Goal: Task Accomplishment & Management: Complete application form

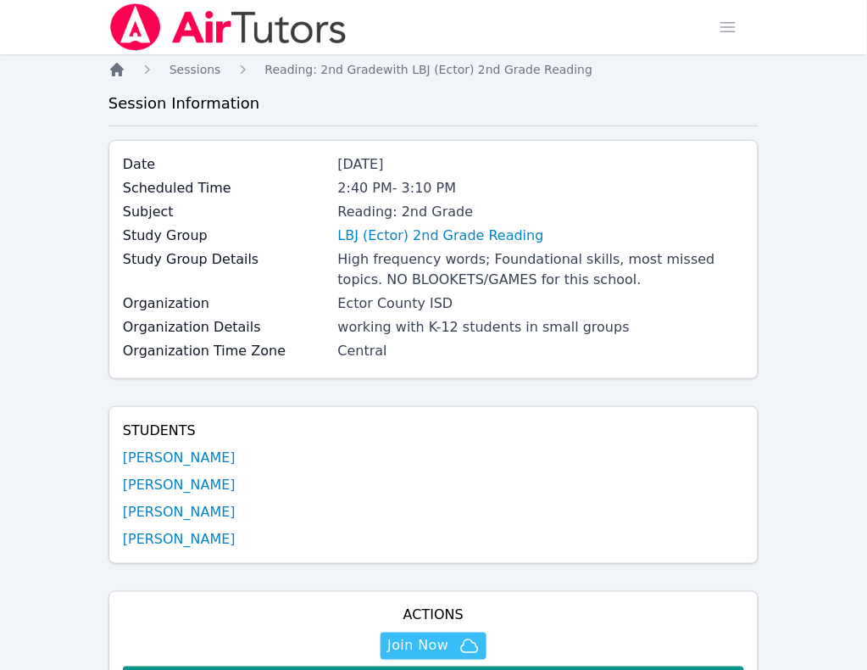
click at [121, 73] on icon "Breadcrumb" at bounding box center [117, 70] width 14 height 14
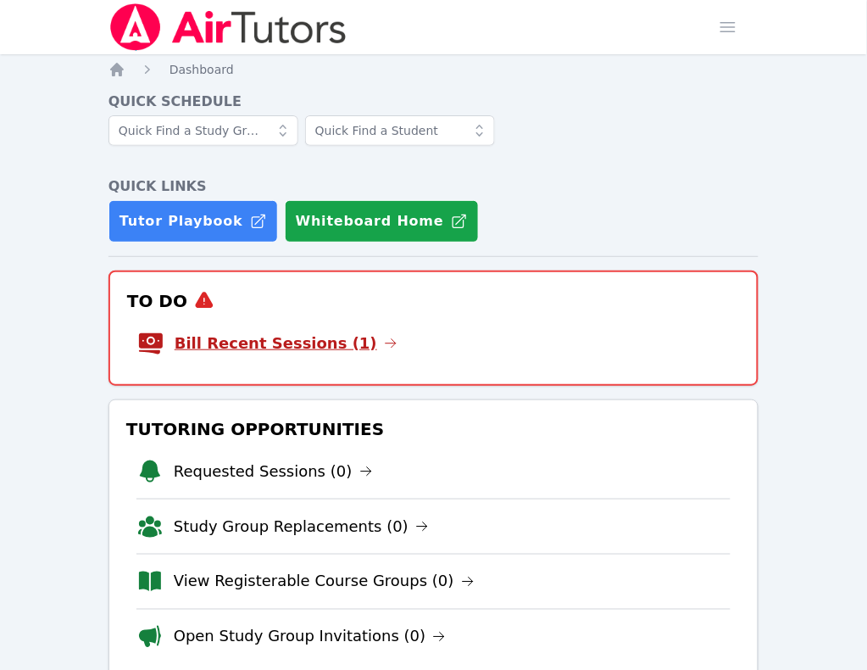
click at [236, 331] on link "Bill Recent Sessions (1)" at bounding box center [286, 343] width 223 height 24
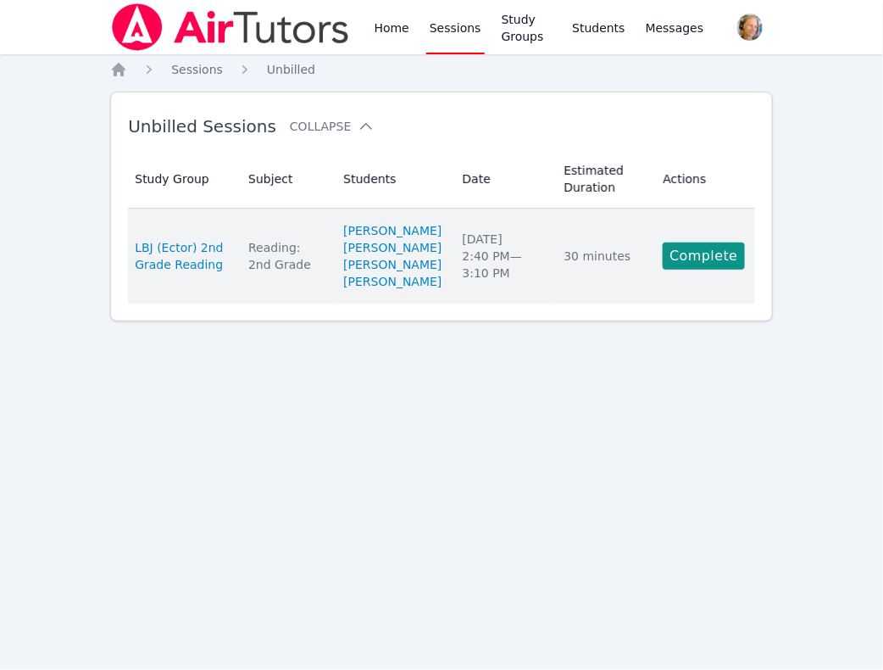
click at [570, 303] on td "Estimated Duration 30 minutes" at bounding box center [602, 255] width 99 height 95
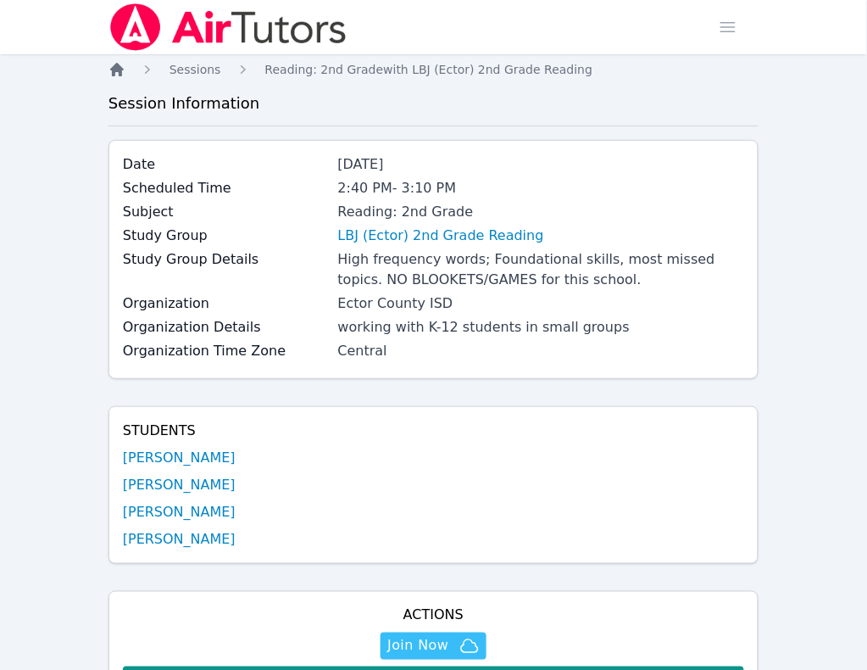
click at [116, 77] on icon "Breadcrumb" at bounding box center [116, 69] width 17 height 17
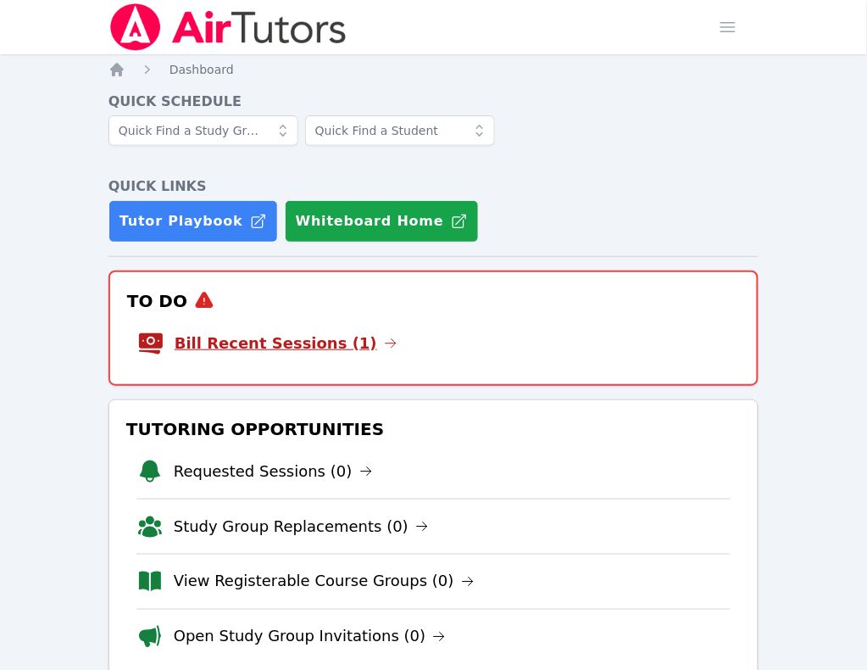
click at [242, 331] on link "Bill Recent Sessions (1)" at bounding box center [286, 343] width 223 height 24
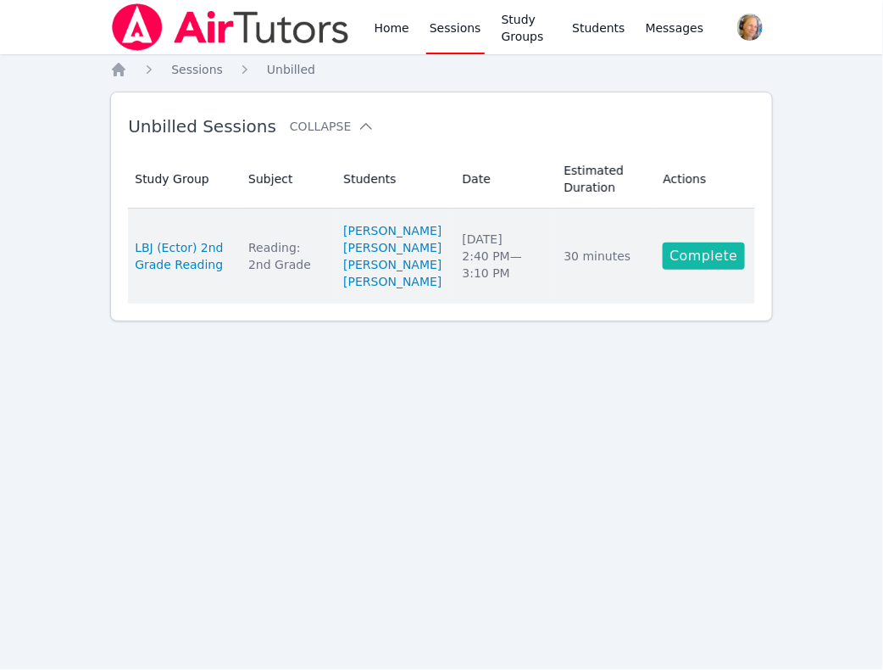
click at [731, 270] on link "Complete" at bounding box center [703, 255] width 81 height 27
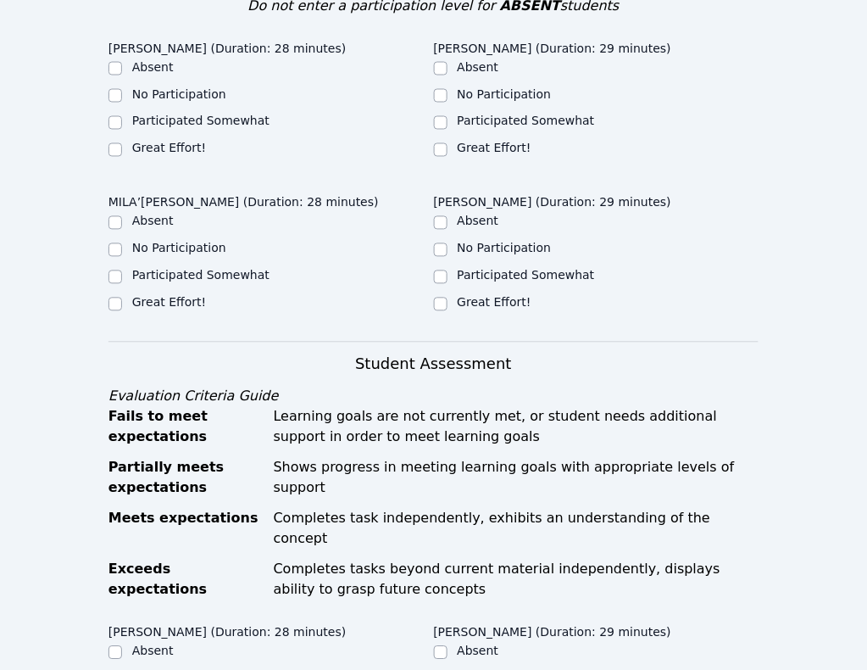
scroll to position [530, 0]
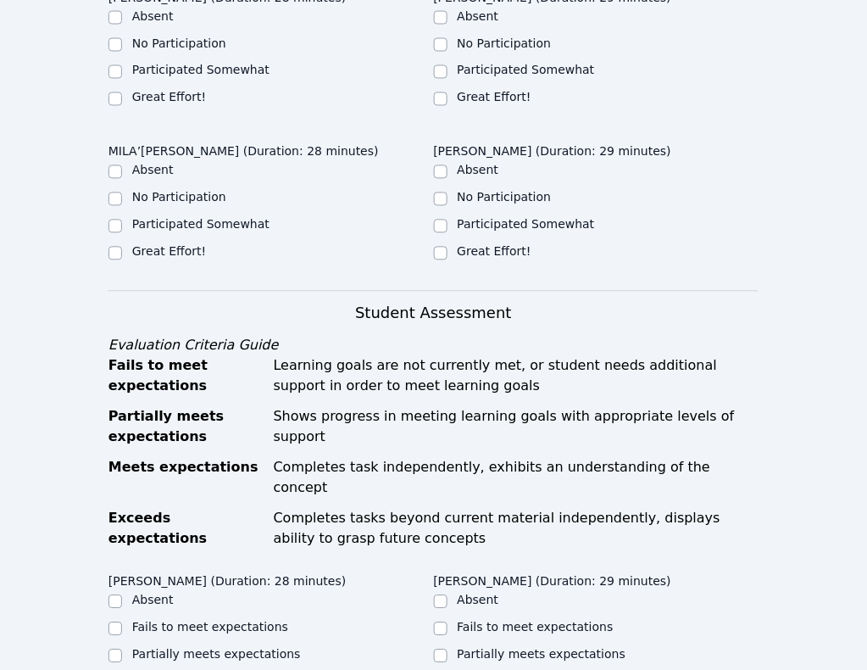
click at [179, 104] on label "Great Effort!" at bounding box center [169, 98] width 74 height 14
click at [122, 106] on input "Great Effort!" at bounding box center [115, 99] width 14 height 14
checkbox input "true"
click at [458, 104] on label "Great Effort!" at bounding box center [495, 98] width 74 height 14
click at [434, 106] on input "Great Effort!" at bounding box center [441, 99] width 14 height 14
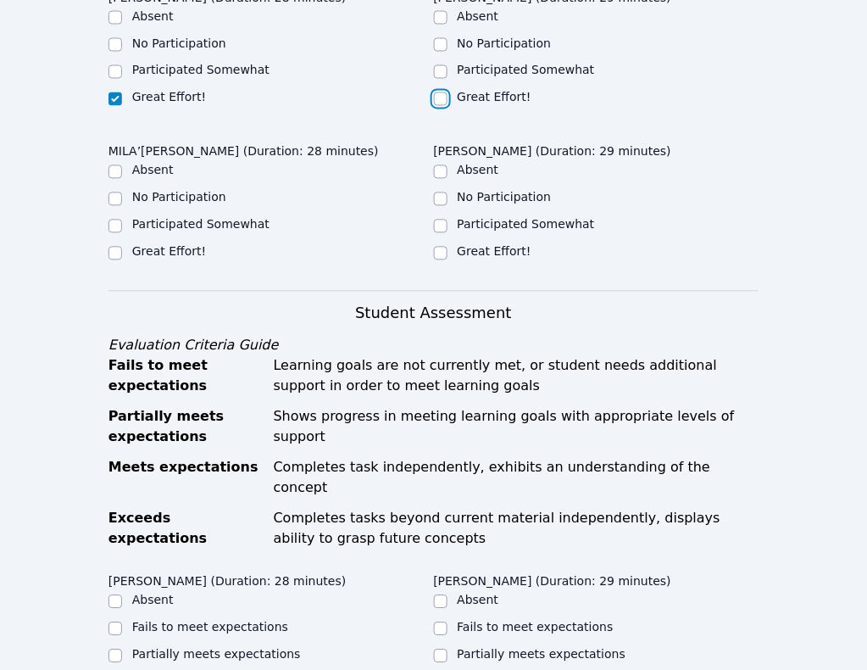
checkbox input "true"
click at [206, 245] on label "Great Effort!" at bounding box center [169, 252] width 74 height 14
click at [531, 245] on label "Great Effort!" at bounding box center [495, 252] width 74 height 14
click at [448, 247] on input "Great Effort!" at bounding box center [441, 254] width 14 height 14
checkbox input "true"
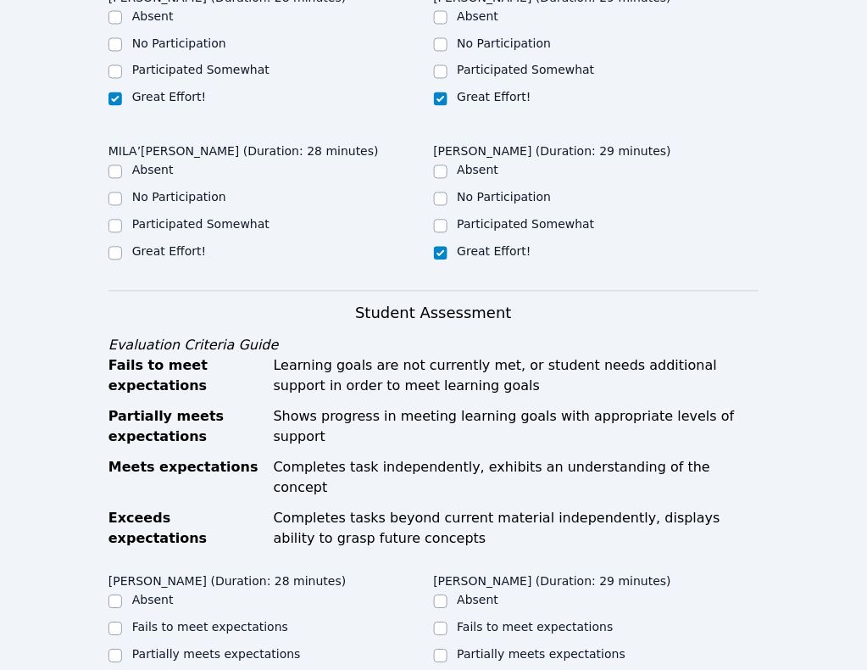
click at [206, 245] on label "Great Effort!" at bounding box center [169, 252] width 74 height 14
click at [122, 247] on input "Great Effort!" at bounding box center [115, 254] width 14 height 14
checkbox input "true"
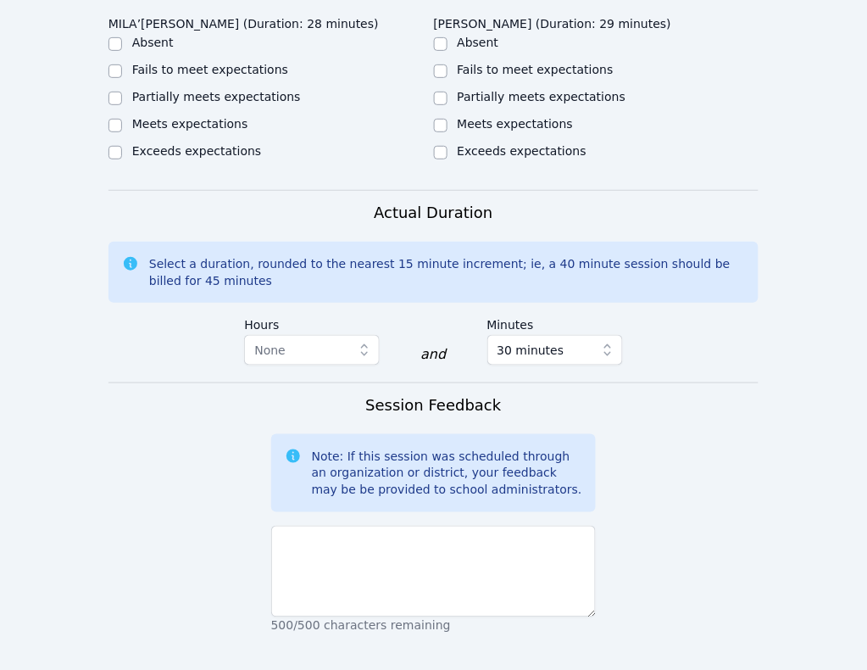
scroll to position [1271, 0]
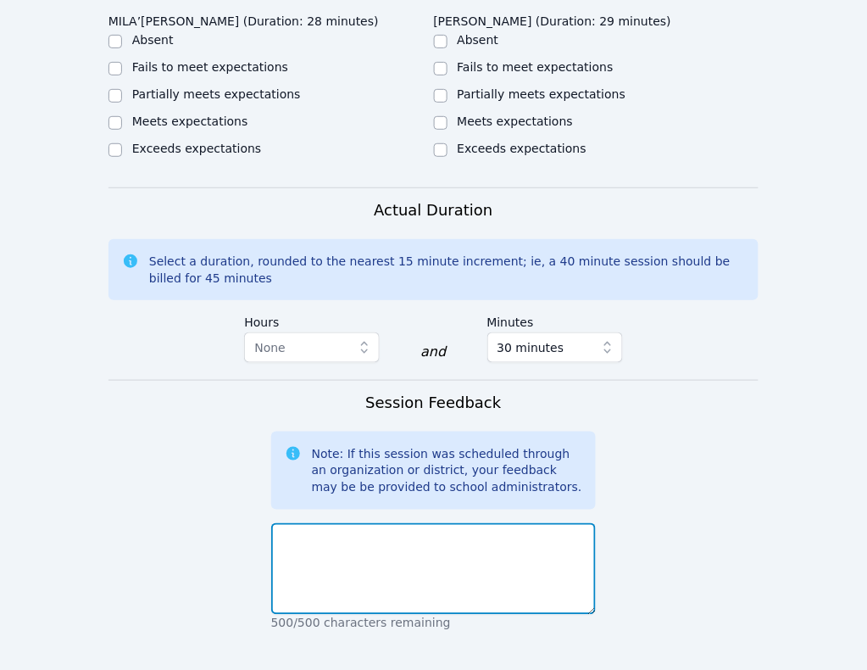
click at [388, 523] on textarea at bounding box center [433, 569] width 325 height 92
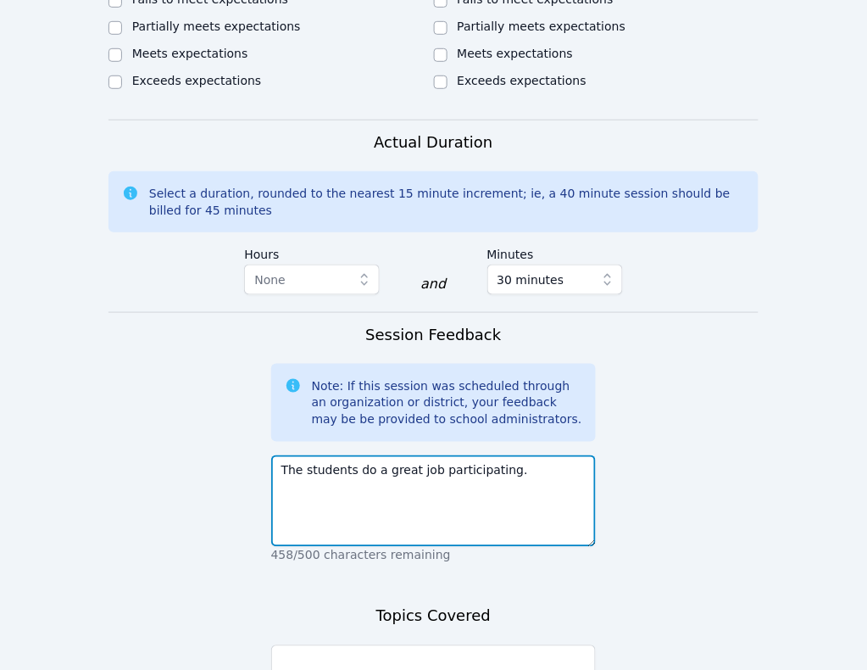
scroll to position [1377, 0]
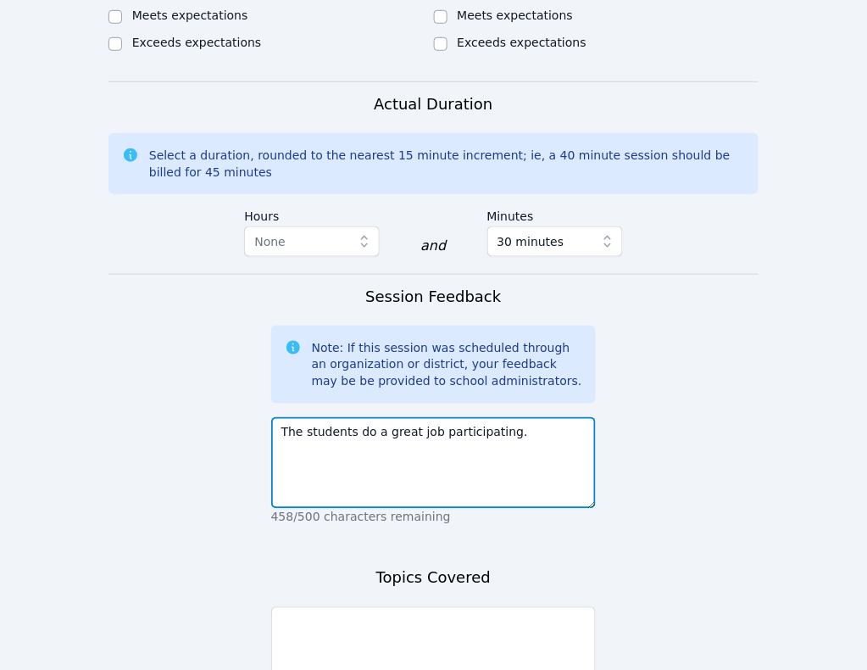
type textarea "The students do a great job participating."
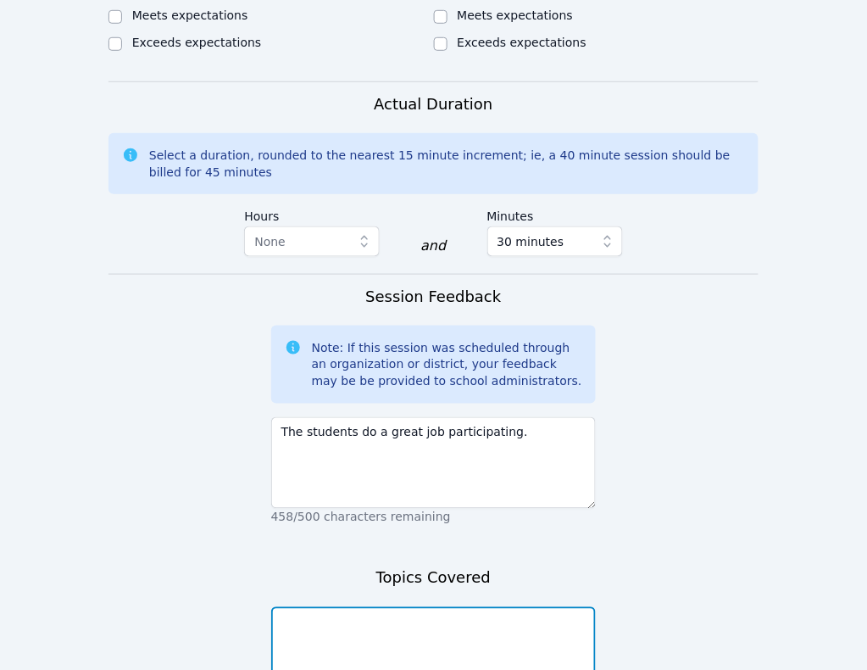
click at [453, 607] on textarea at bounding box center [433, 653] width 325 height 92
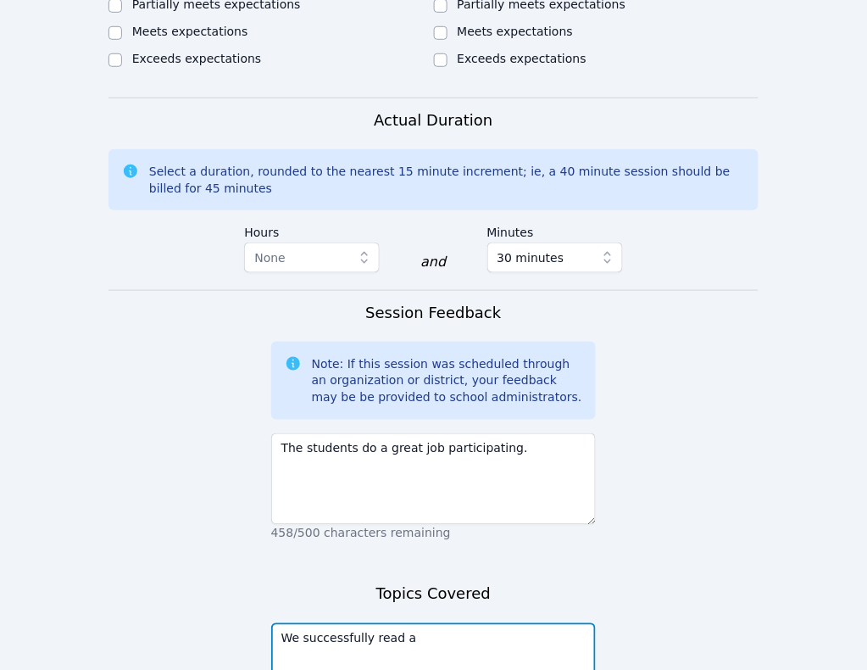
scroll to position [1404, 0]
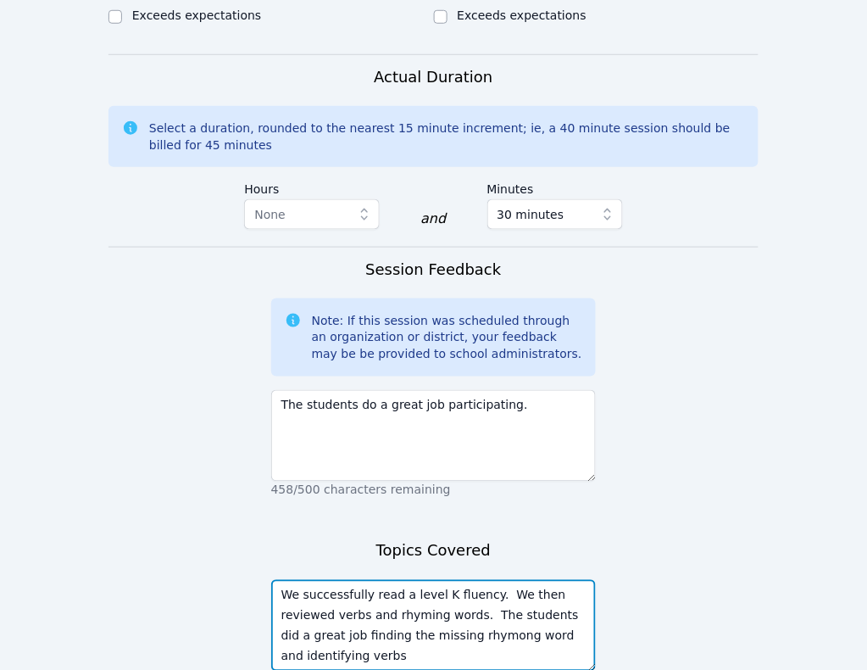
click at [404, 580] on textarea "We successfully read a level K fluency. We then reviewed verbs and rhyming word…" at bounding box center [433, 626] width 325 height 92
click at [579, 580] on textarea "We successfully read a level K fluency. We then reviewed verbs and rhyming word…" at bounding box center [433, 626] width 325 height 92
type textarea "We successfully read a level K fluency. We then reviewed verbs and rhyming word…"
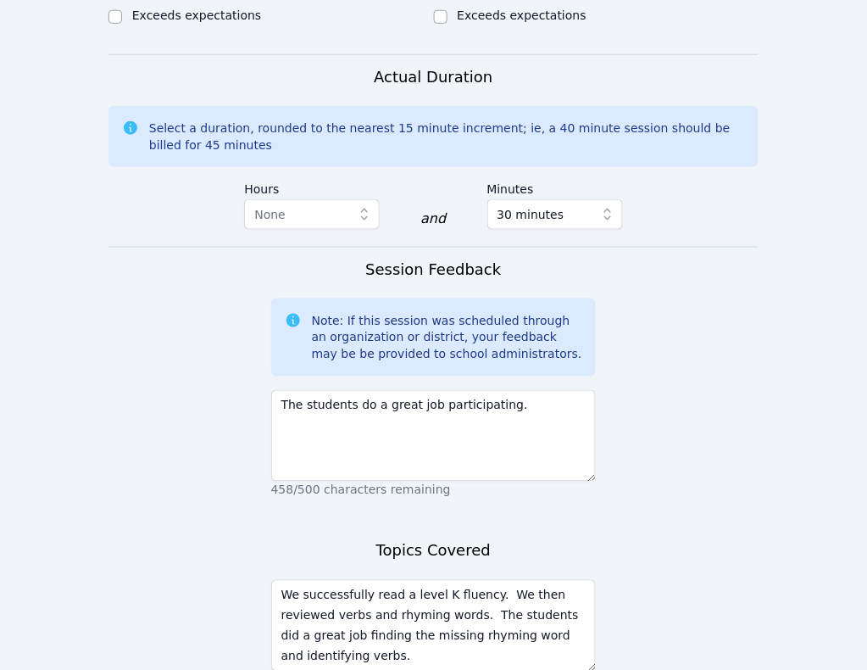
drag, startPoint x: 439, startPoint y: 573, endPoint x: 624, endPoint y: 299, distance: 330.3
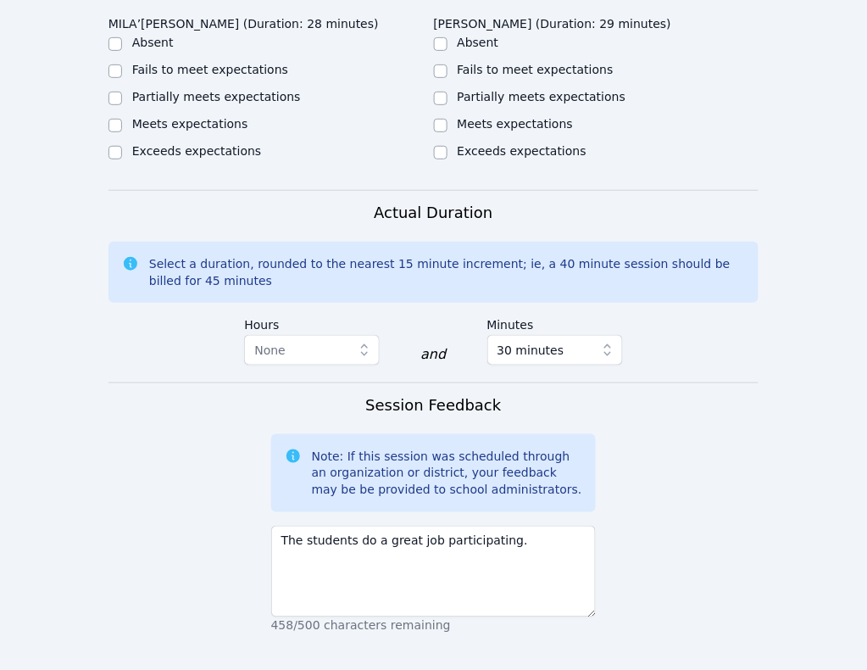
scroll to position [1087, 0]
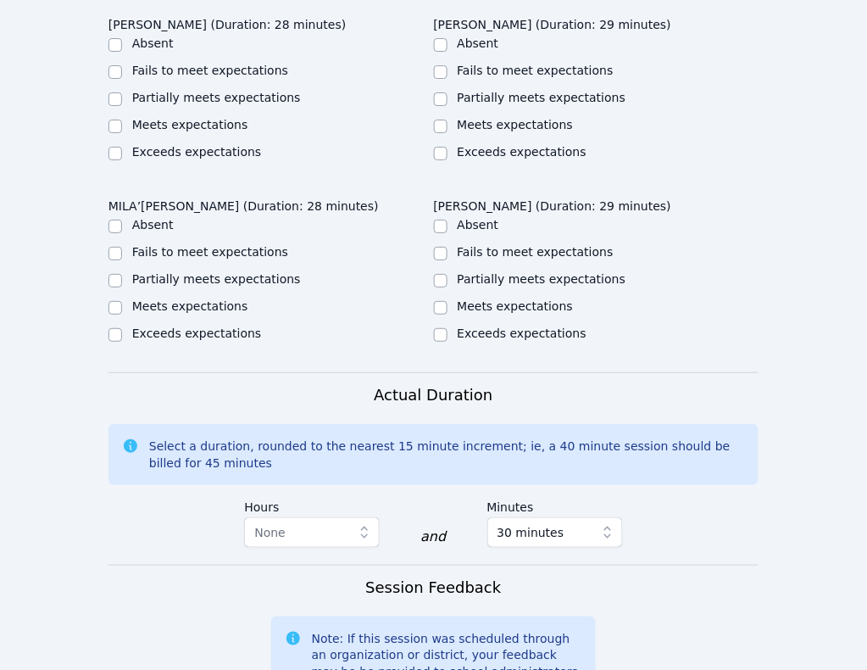
click at [574, 299] on label "Meets expectations" at bounding box center [516, 306] width 116 height 14
click at [448, 301] on input "Meets expectations" at bounding box center [441, 308] width 14 height 14
checkbox input "true"
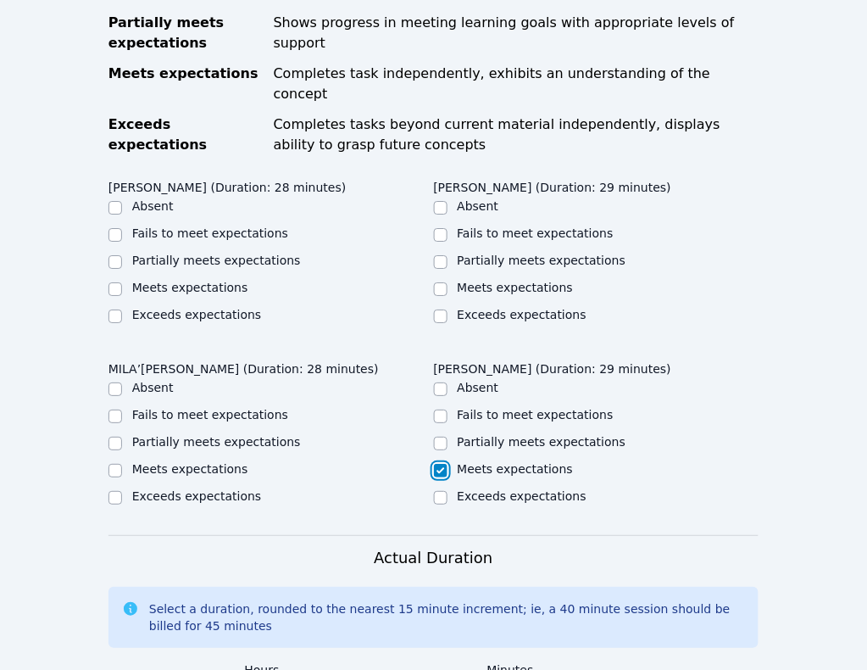
scroll to position [875, 0]
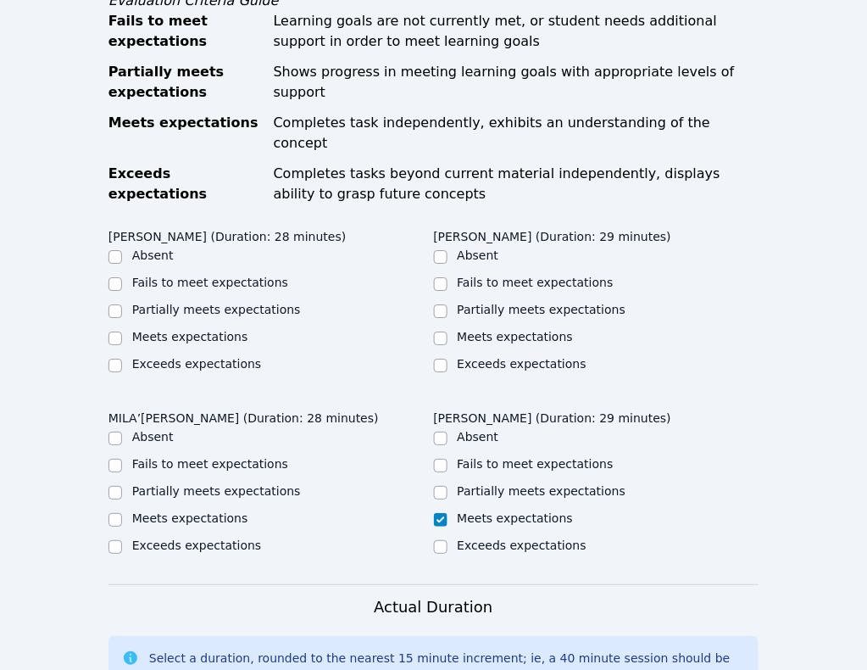
click at [261, 538] on label "Exceeds expectations" at bounding box center [196, 545] width 129 height 14
click at [122, 540] on input "Exceeds expectations" at bounding box center [115, 547] width 14 height 14
checkbox input "true"
click at [586, 538] on label "Exceeds expectations" at bounding box center [522, 545] width 129 height 14
click at [448, 540] on input "Exceeds expectations" at bounding box center [441, 547] width 14 height 14
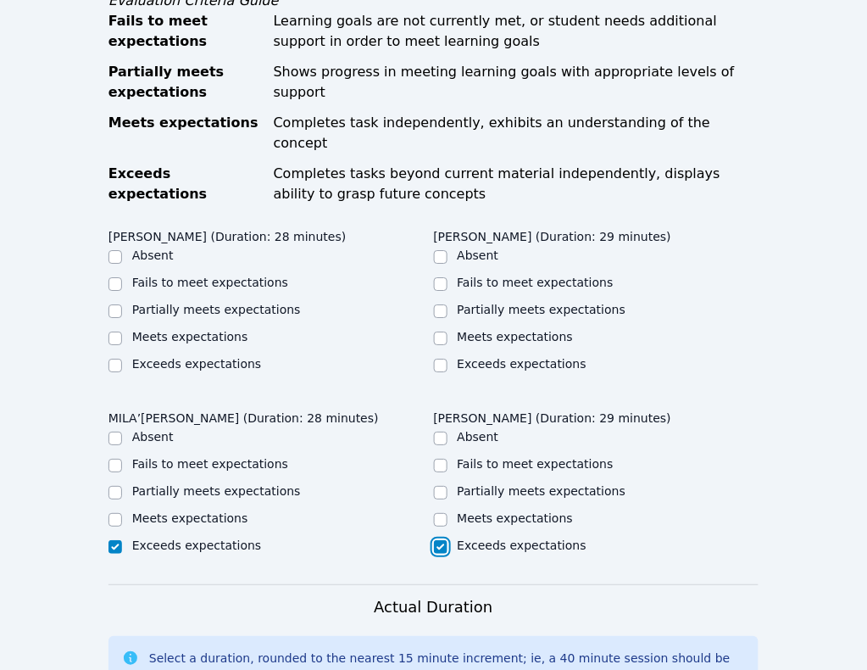
checkbox input "true"
checkbox input "false"
click at [458, 370] on label "Exceeds expectations" at bounding box center [522, 364] width 129 height 14
click at [434, 372] on input "Exceeds expectations" at bounding box center [441, 366] width 14 height 14
checkbox input "true"
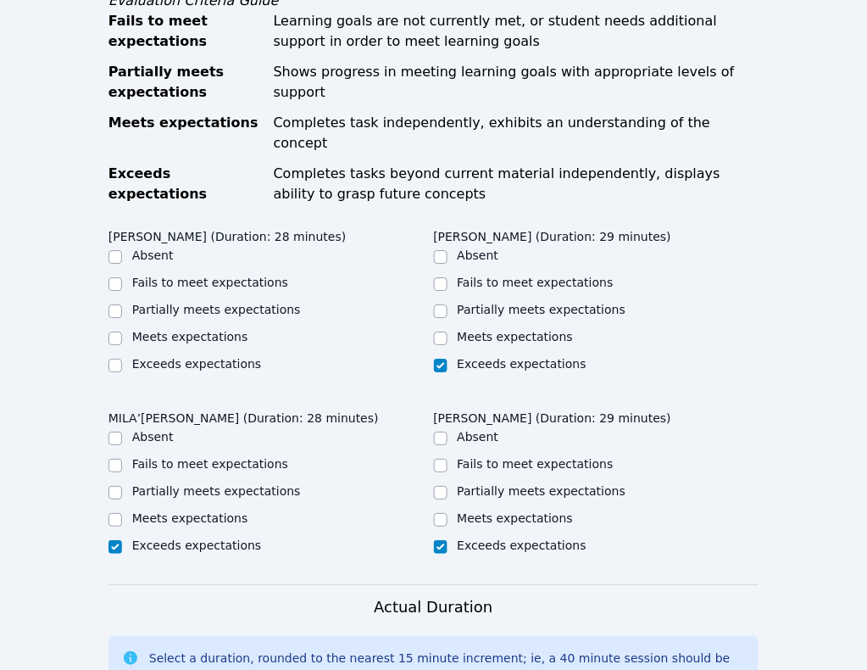
click at [212, 370] on label "Exceeds expectations" at bounding box center [196, 364] width 129 height 14
click at [122, 372] on input "Exceeds expectations" at bounding box center [115, 366] width 14 height 14
checkbox input "true"
click at [197, 343] on label "Meets expectations" at bounding box center [190, 337] width 116 height 14
click at [122, 345] on input "Meets expectations" at bounding box center [115, 338] width 14 height 14
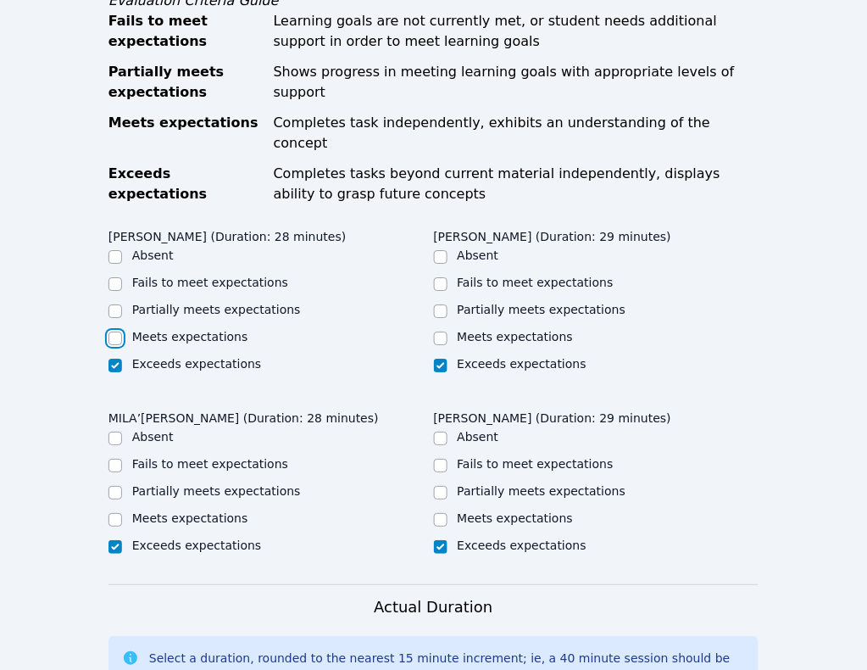
checkbox input "true"
checkbox input "false"
click at [458, 343] on label "Meets expectations" at bounding box center [516, 337] width 116 height 14
click at [434, 345] on input "Meets expectations" at bounding box center [441, 338] width 14 height 14
checkbox input "true"
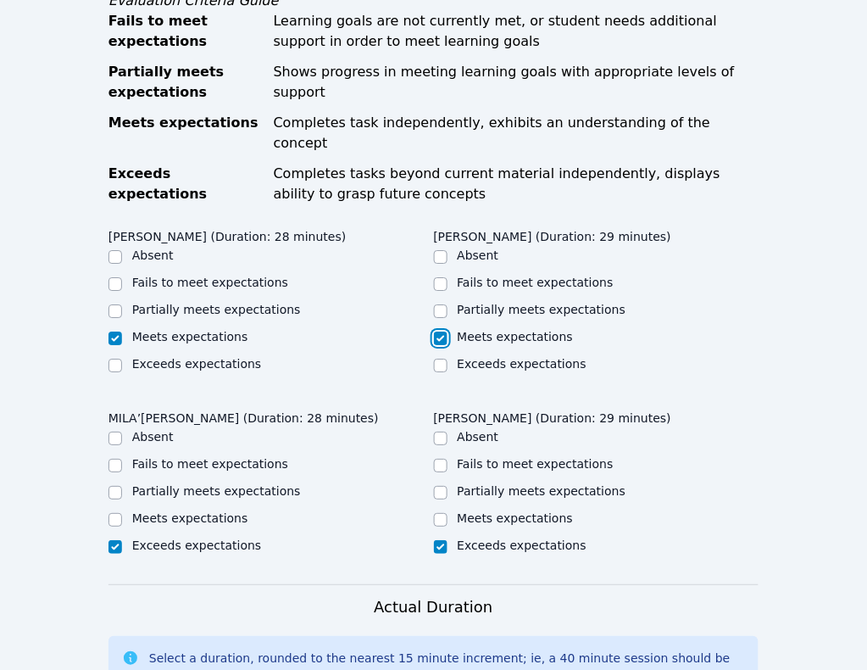
checkbox input "false"
drag, startPoint x: 486, startPoint y: 352, endPoint x: 555, endPoint y: 359, distance: 69.8
click at [248, 511] on label "Meets expectations" at bounding box center [190, 518] width 116 height 14
click at [122, 513] on input "Meets expectations" at bounding box center [115, 520] width 14 height 14
checkbox input "true"
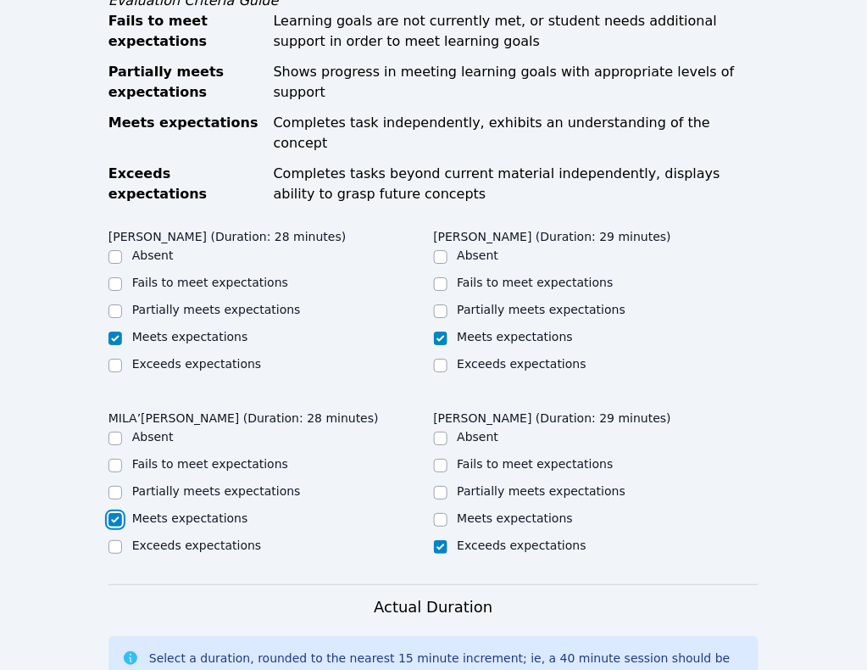
checkbox input "false"
click at [574, 511] on label "Meets expectations" at bounding box center [516, 518] width 116 height 14
click at [448, 513] on input "Meets expectations" at bounding box center [441, 520] width 14 height 14
checkbox input "true"
checkbox input "false"
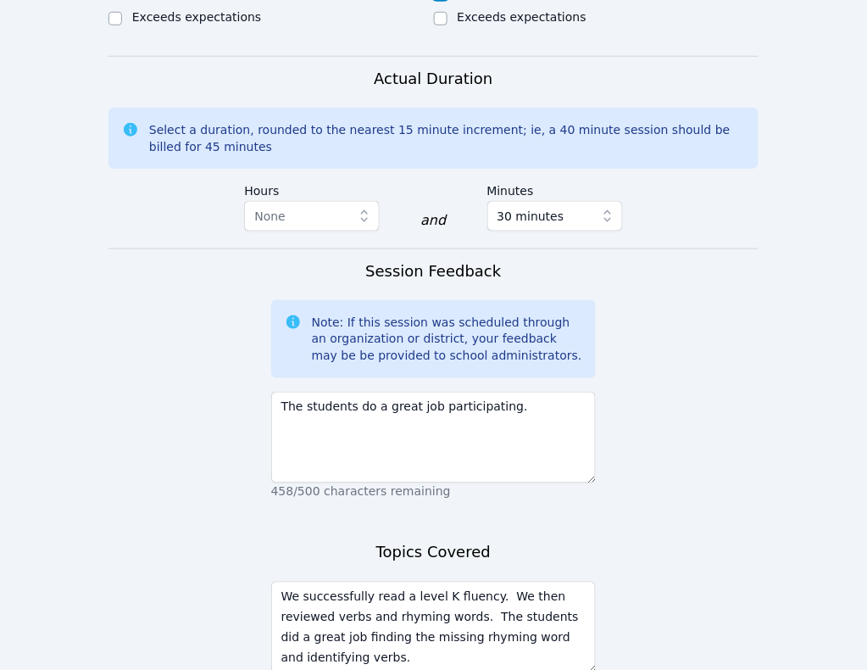
scroll to position [1404, 0]
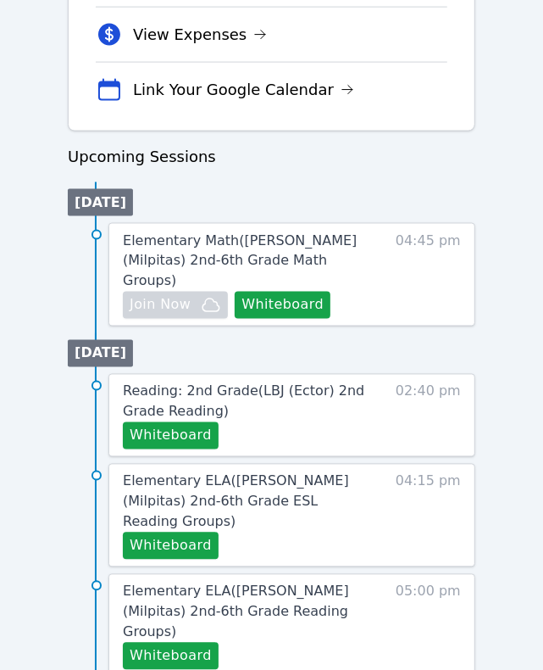
scroll to position [848, 0]
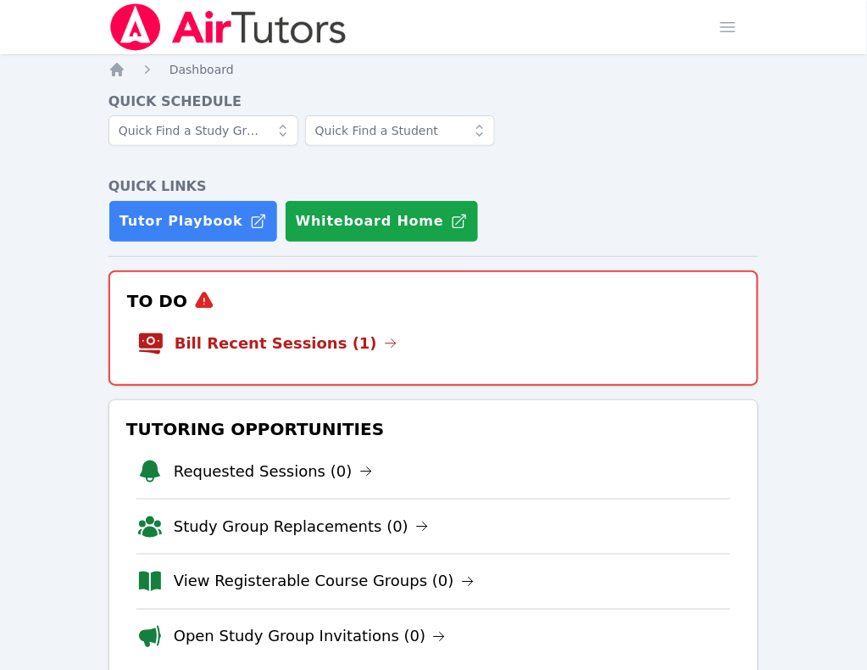
click at [0, 0] on link "Study Groups" at bounding box center [0, 0] width 0 height 0
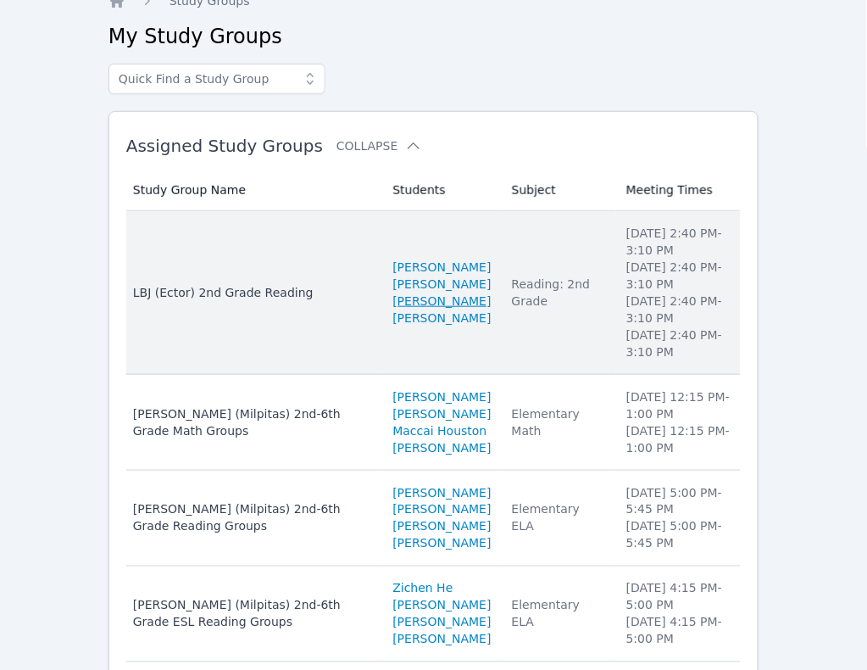
scroll to position [106, 0]
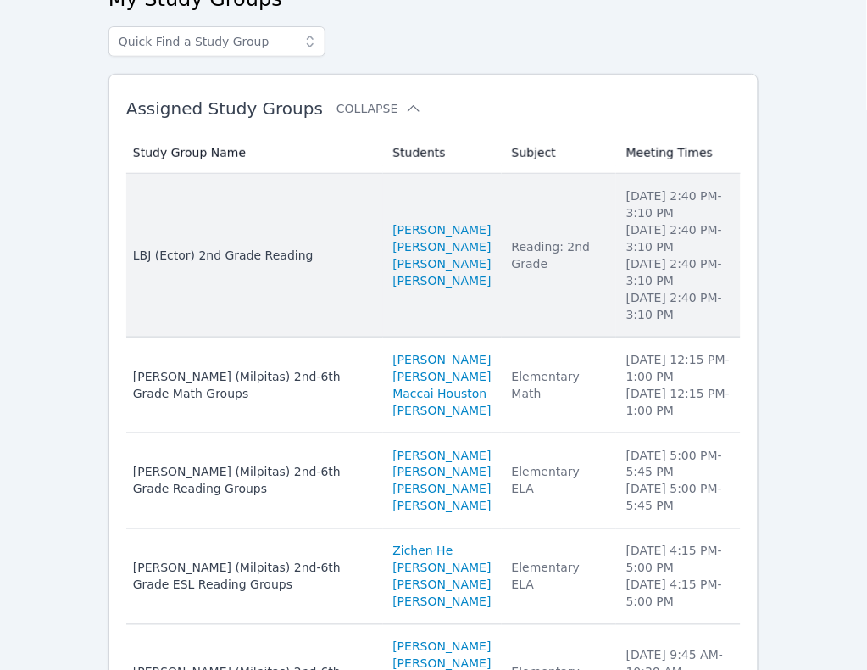
click at [628, 292] on li "Thursday 2:40 PM - 3:10 PM" at bounding box center [678, 306] width 104 height 34
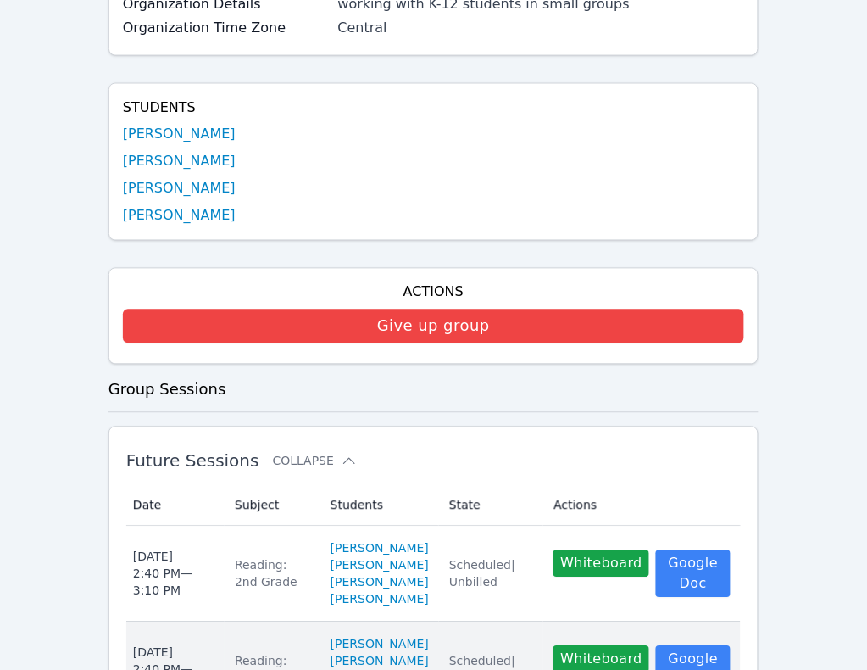
scroll to position [636, 0]
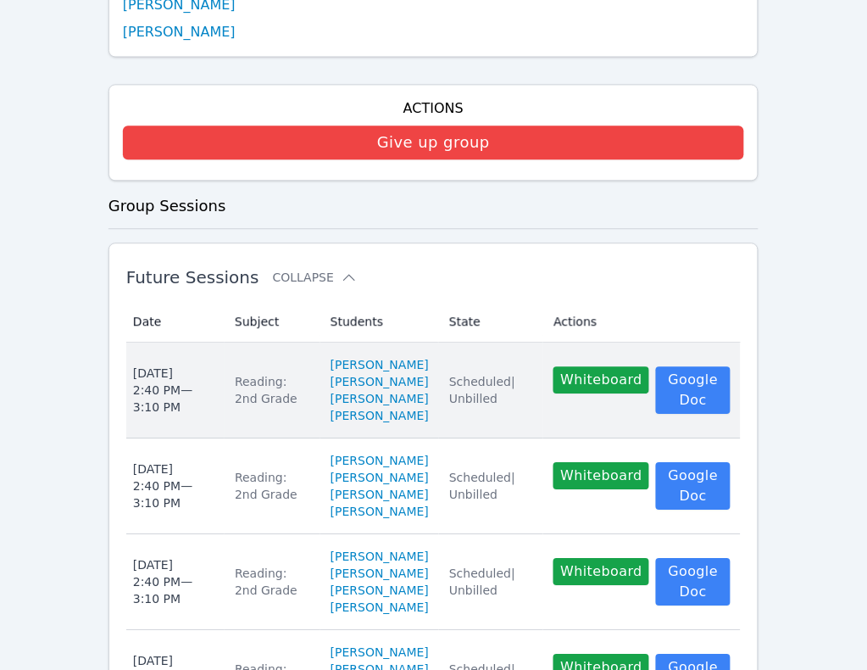
click at [487, 342] on td "State Scheduled | Unbilled" at bounding box center [491, 390] width 104 height 96
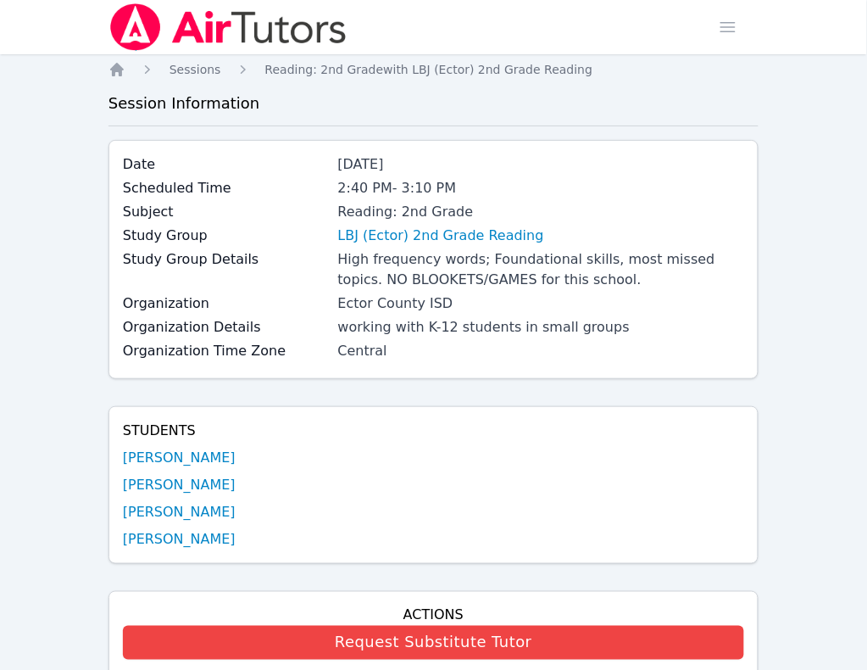
click at [0, 0] on link "Study Groups" at bounding box center [0, 0] width 0 height 0
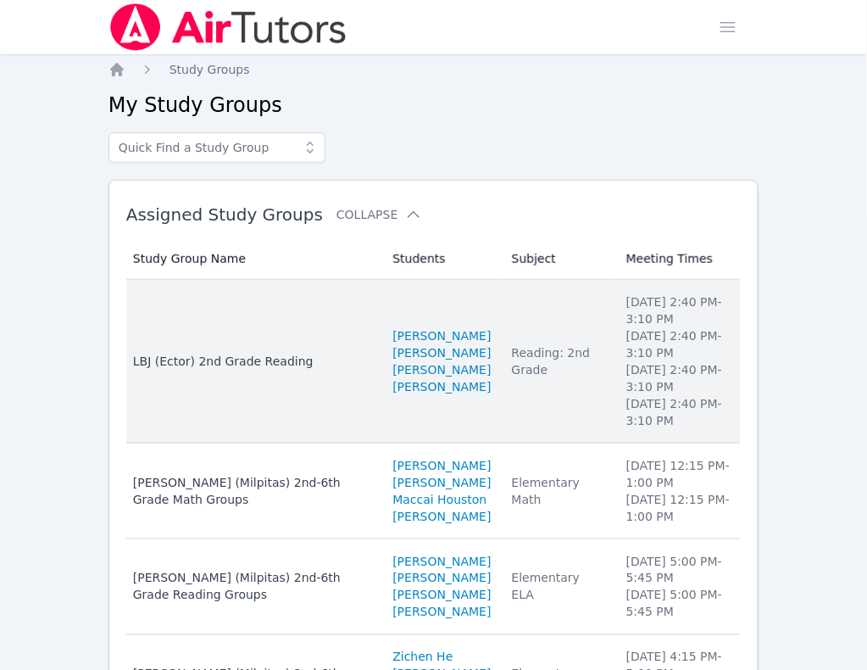
click at [734, 398] on td "Meeting Times Monday 2:40 PM - 3:10 PM Tuesday 2:40 PM - 3:10 PM Wednesday 2:40…" at bounding box center [678, 362] width 125 height 164
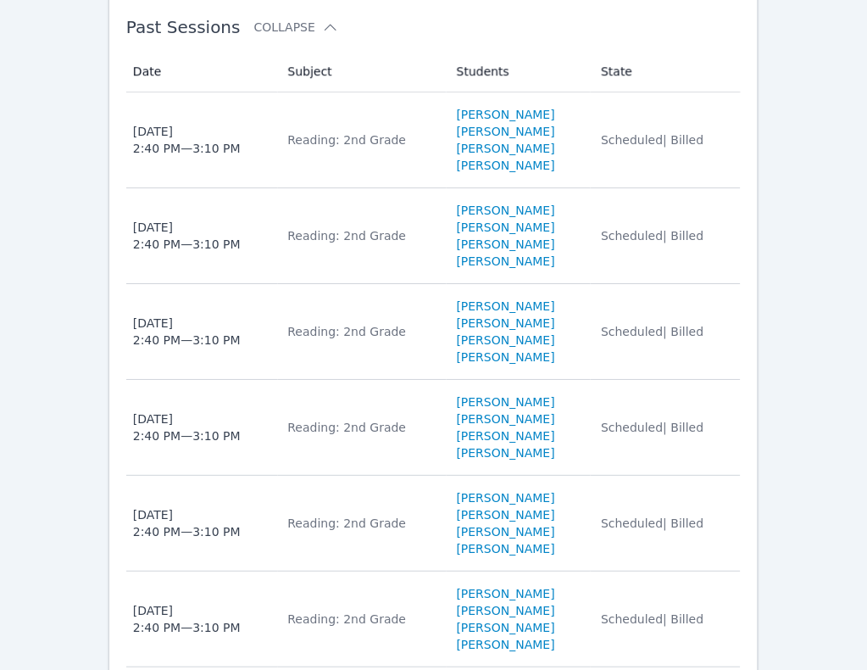
scroll to position [2119, 0]
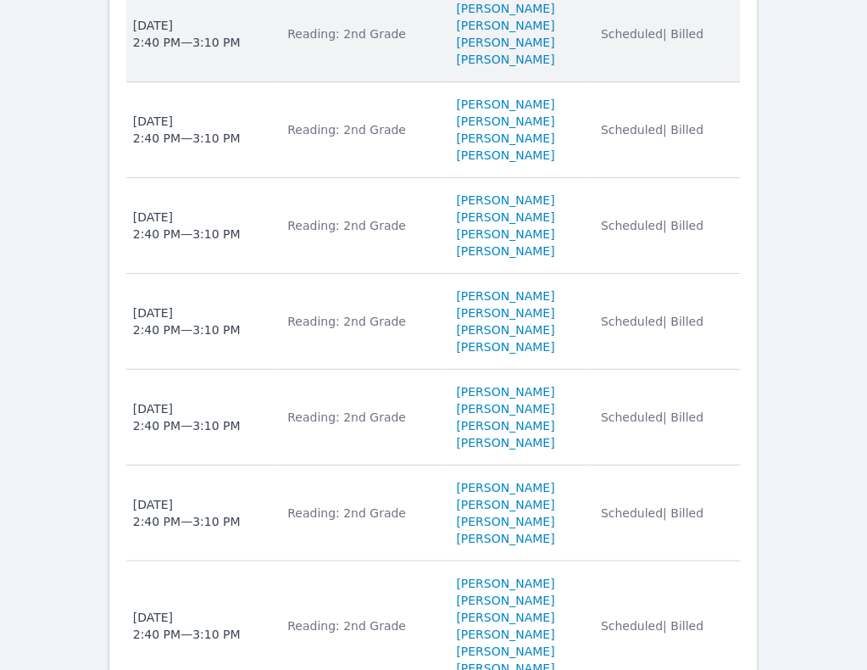
click at [680, 82] on td "State Scheduled | Billed" at bounding box center [666, 34] width 150 height 96
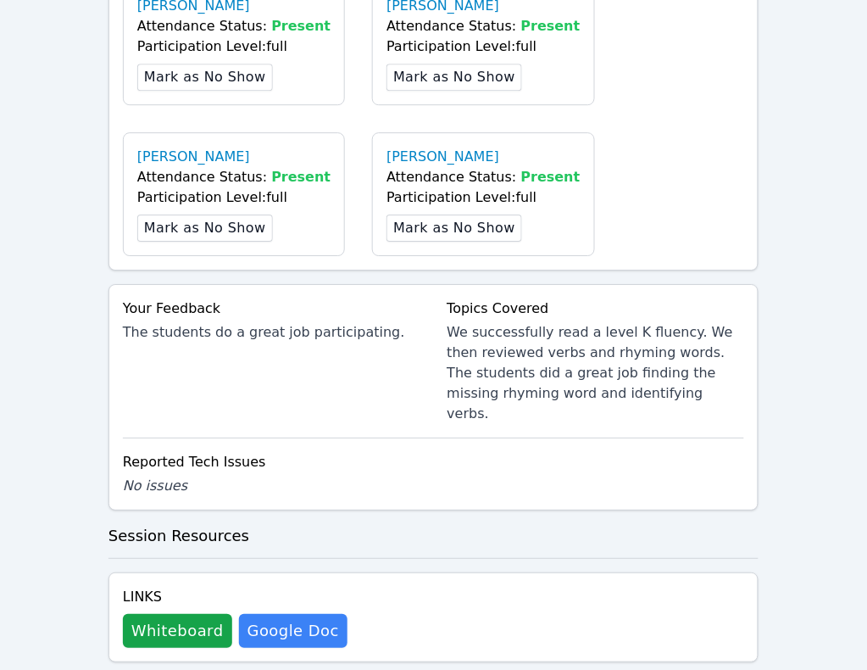
scroll to position [1059, 0]
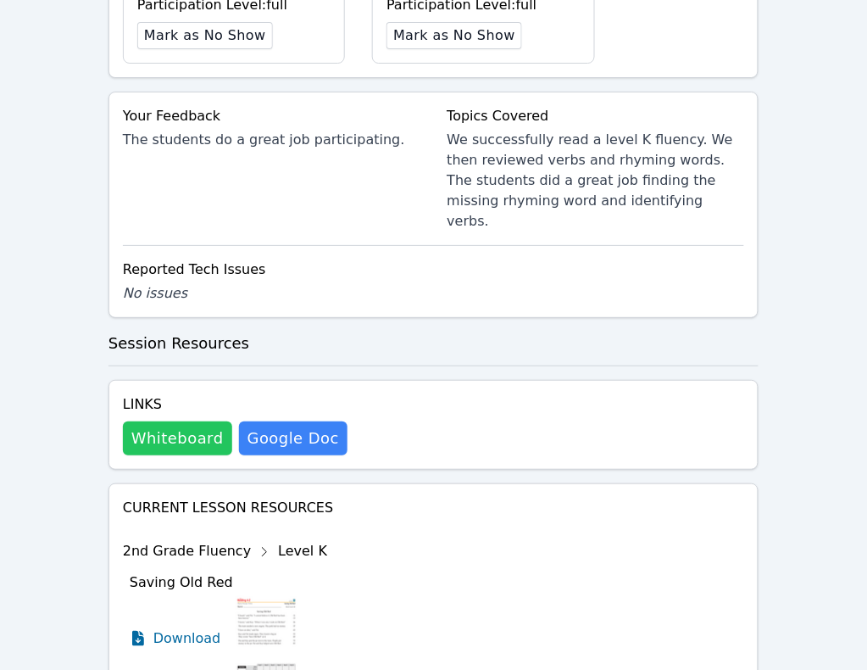
click at [157, 421] on button "Whiteboard" at bounding box center [177, 438] width 109 height 34
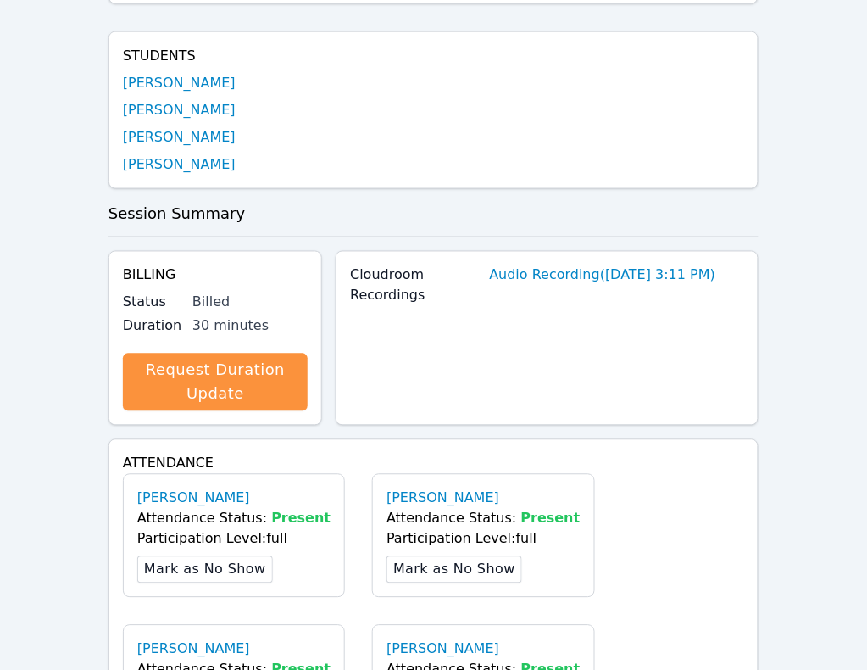
scroll to position [0, 0]
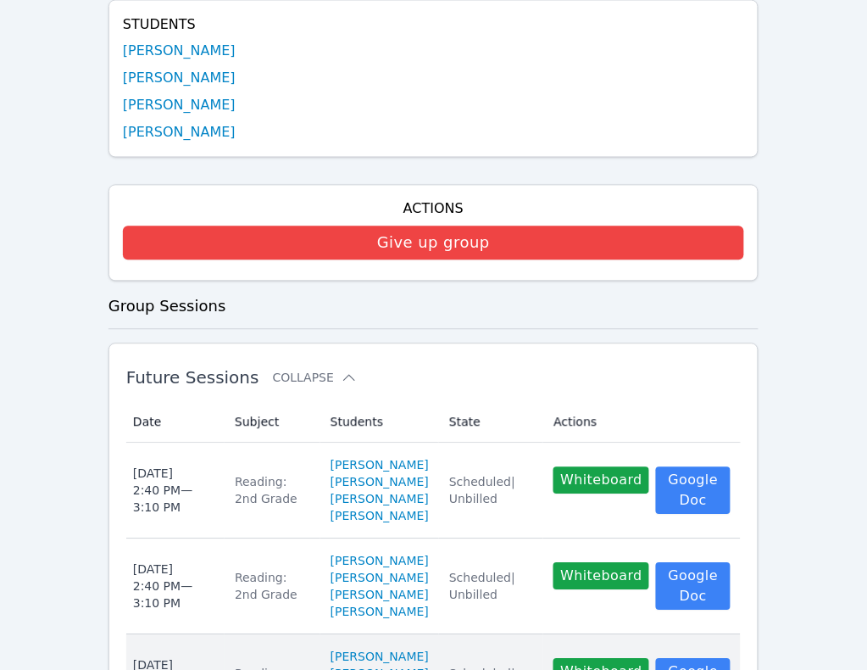
scroll to position [530, 0]
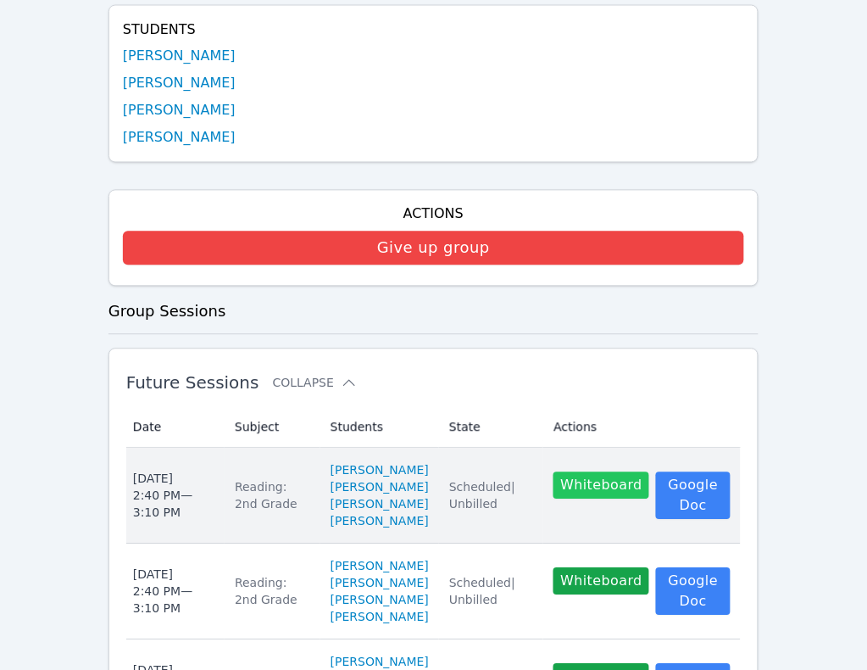
click at [570, 472] on button "Whiteboard" at bounding box center [601, 485] width 96 height 27
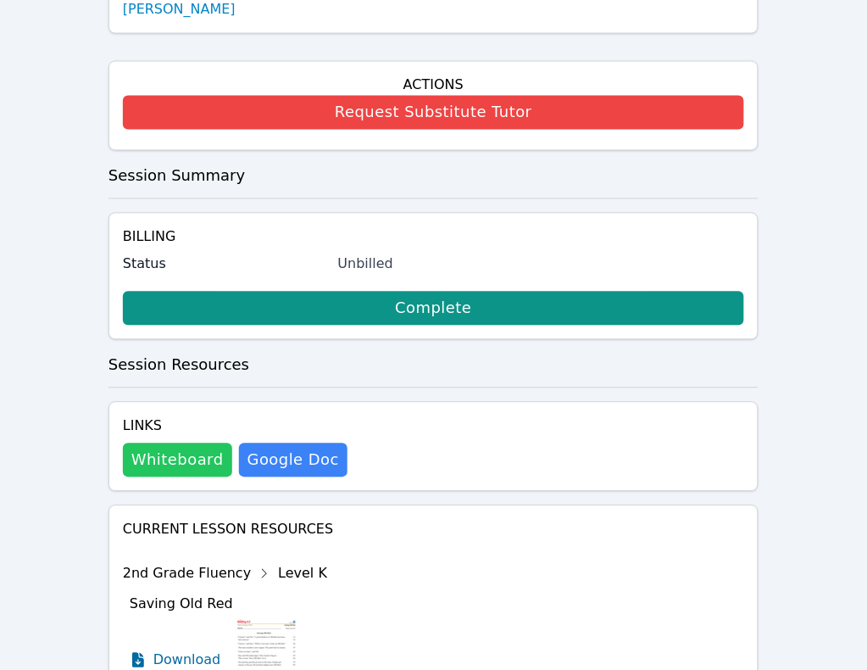
click at [179, 443] on button "Whiteboard" at bounding box center [177, 460] width 109 height 34
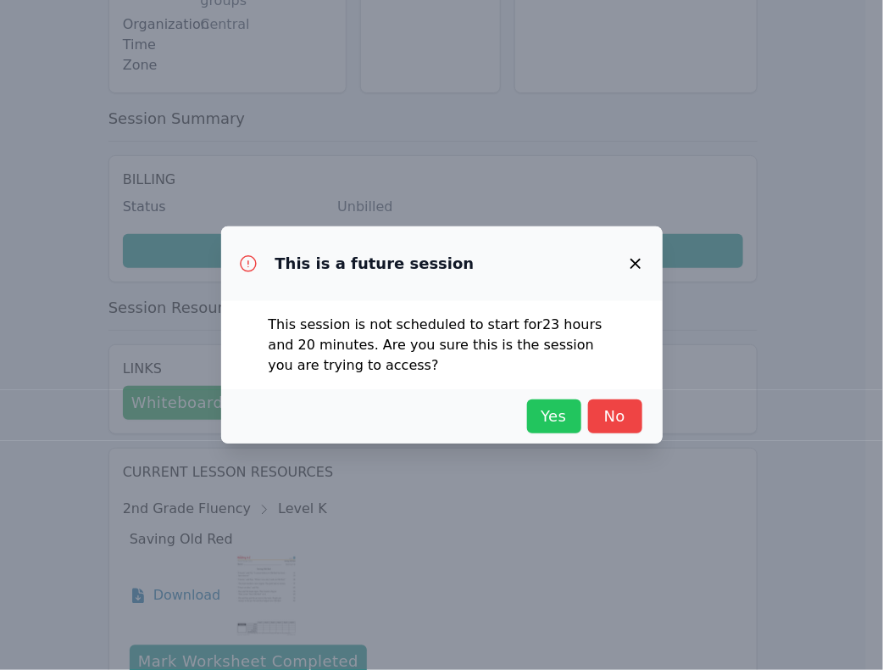
click at [555, 415] on span "Yes" at bounding box center [554, 416] width 37 height 24
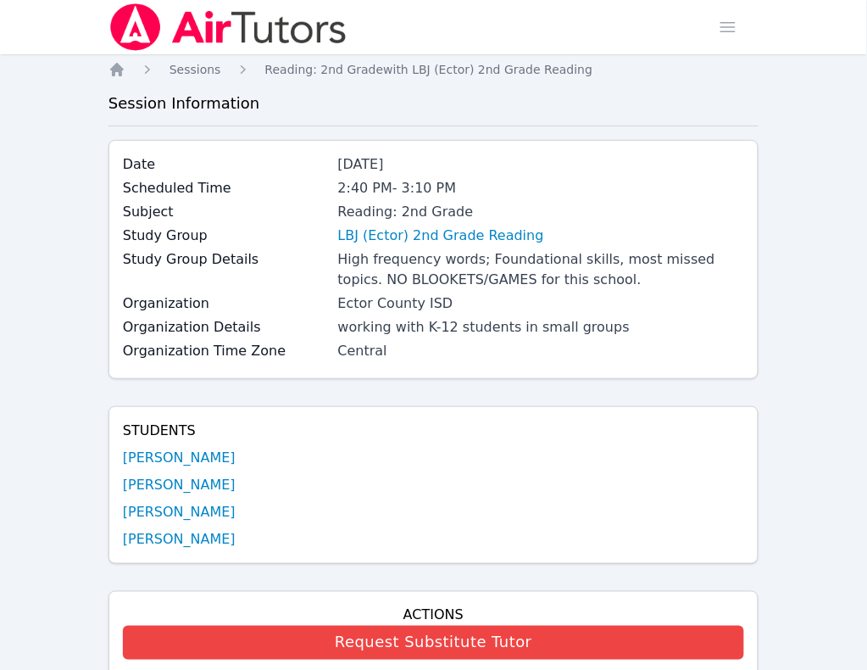
click at [0, 0] on link "Study Groups" at bounding box center [0, 0] width 0 height 0
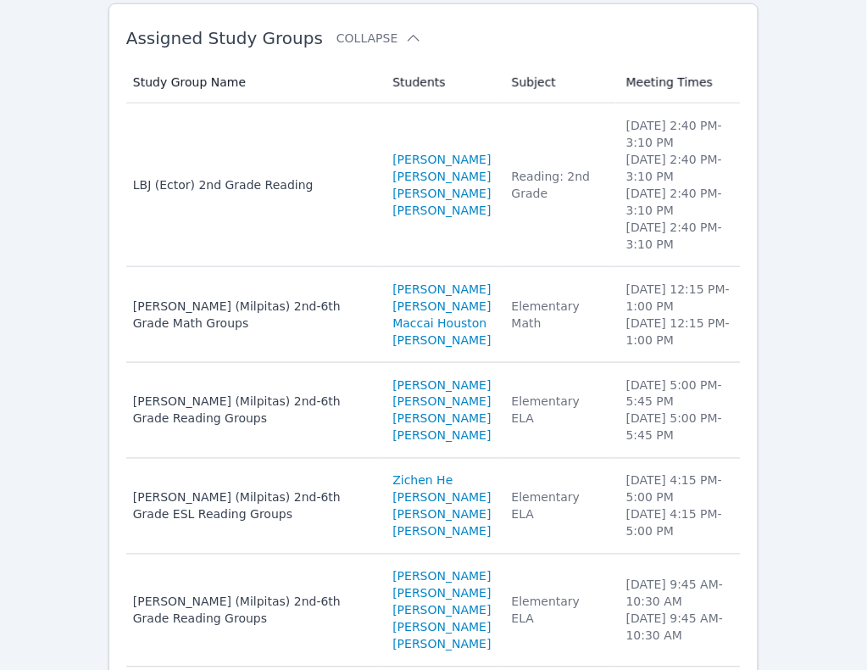
scroll to position [212, 0]
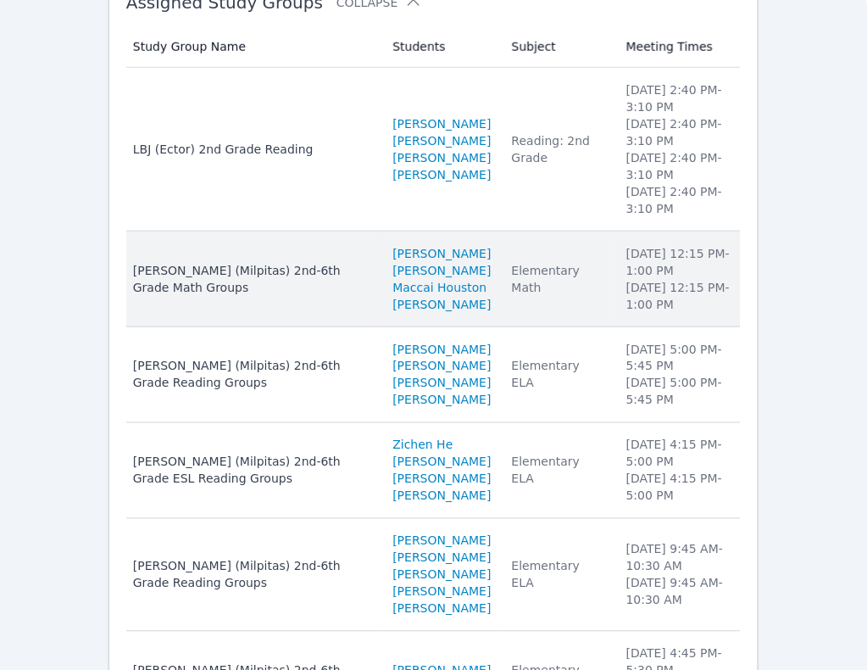
click at [712, 305] on li "Friday 12:15 PM - 1:00 PM" at bounding box center [678, 296] width 104 height 34
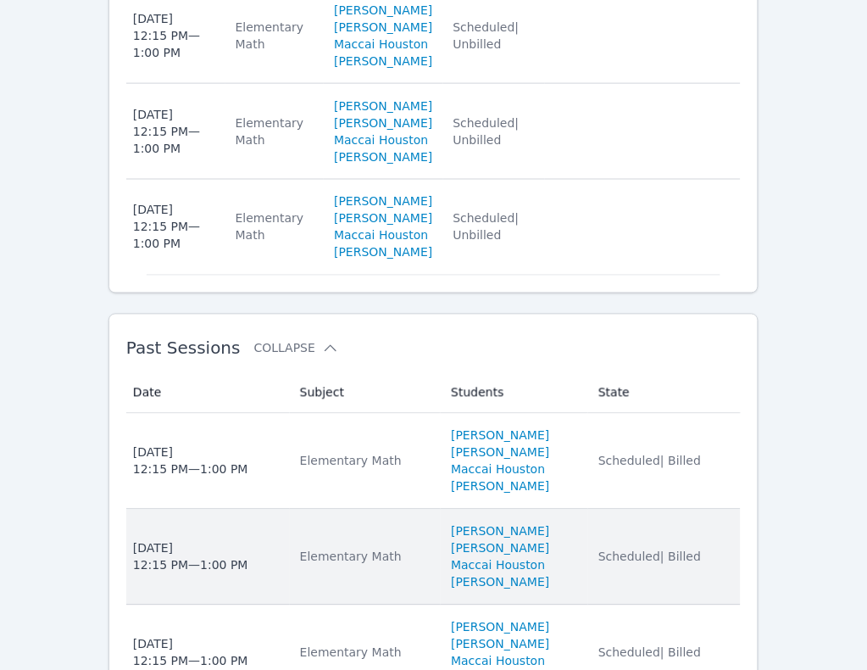
scroll to position [1632, 0]
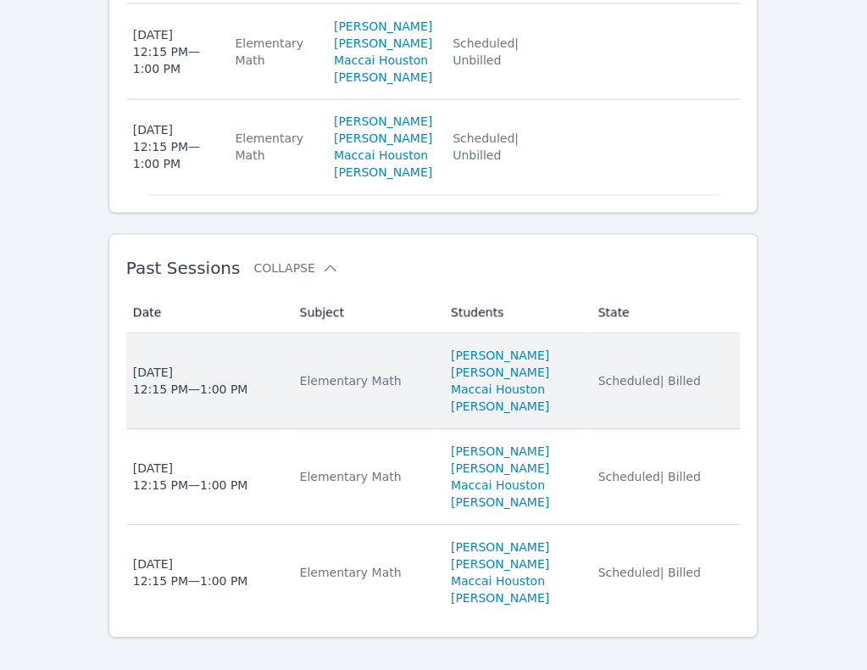
click at [722, 347] on td "State Scheduled | Billed" at bounding box center [664, 382] width 153 height 96
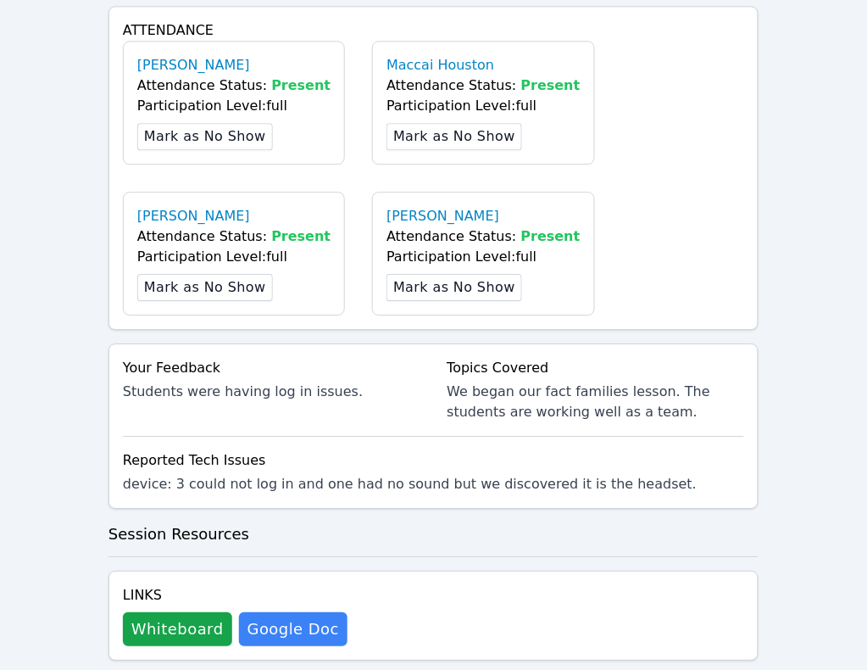
scroll to position [742, 0]
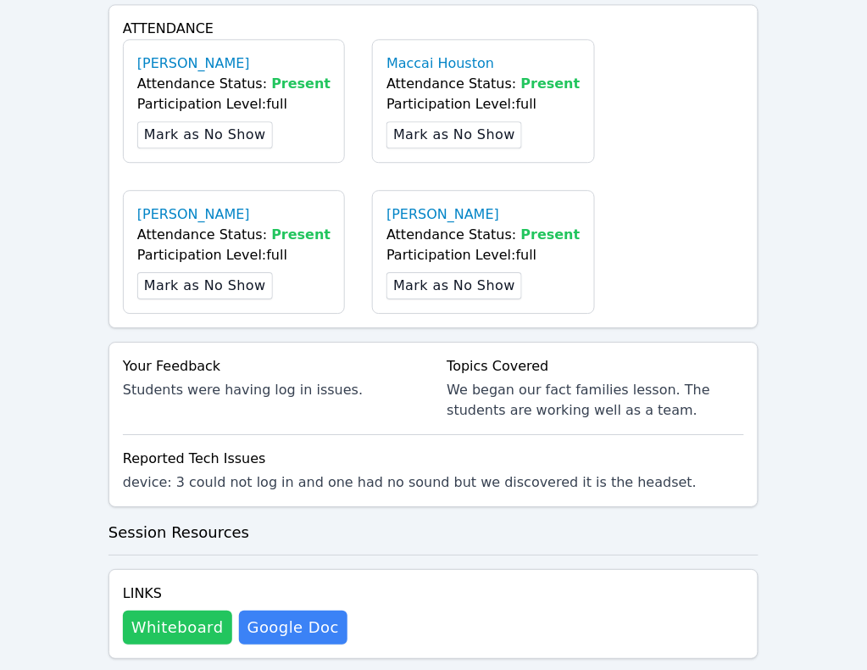
click at [154, 610] on button "Whiteboard" at bounding box center [177, 627] width 109 height 34
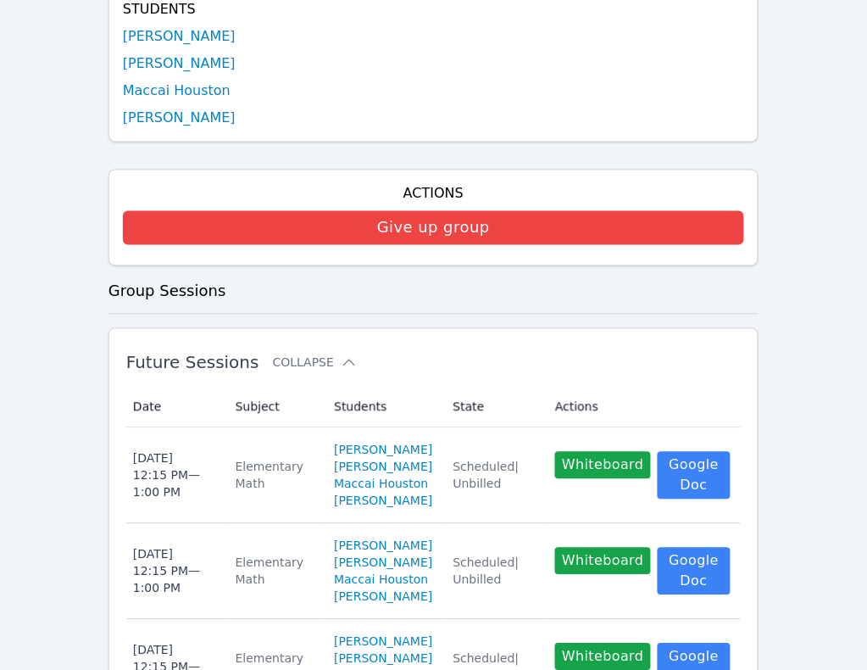
scroll to position [254, 0]
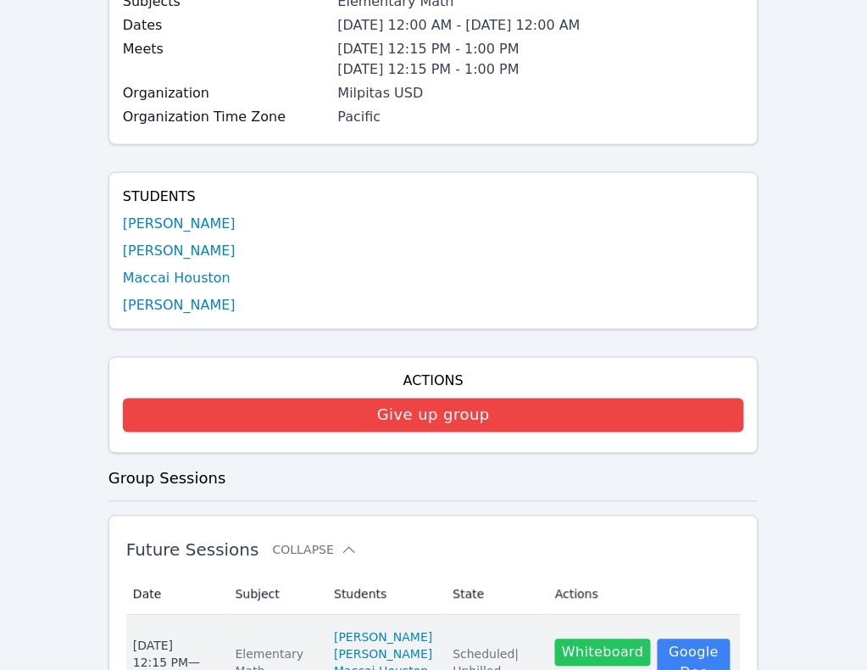
click at [594, 639] on button "Whiteboard" at bounding box center [603, 652] width 96 height 27
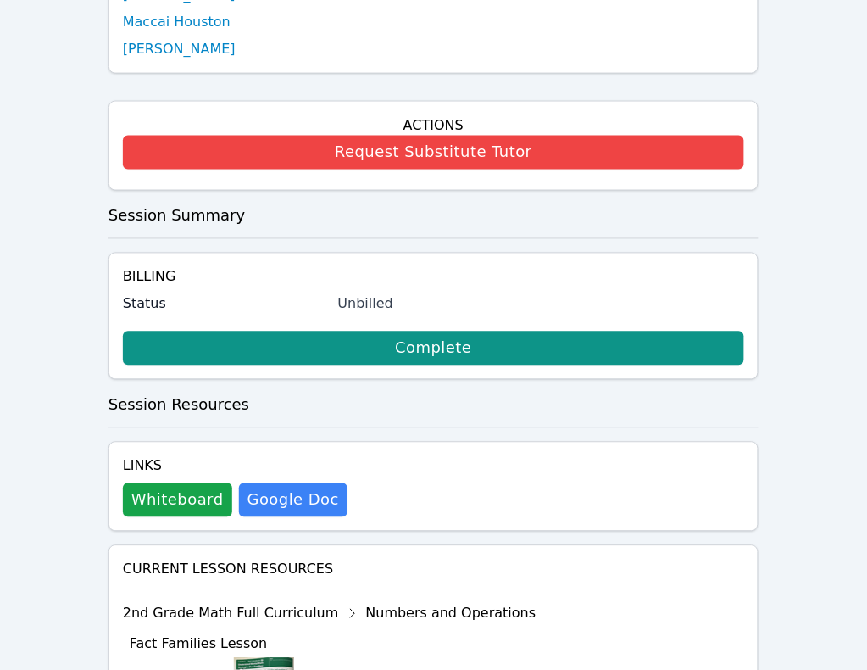
scroll to position [424, 0]
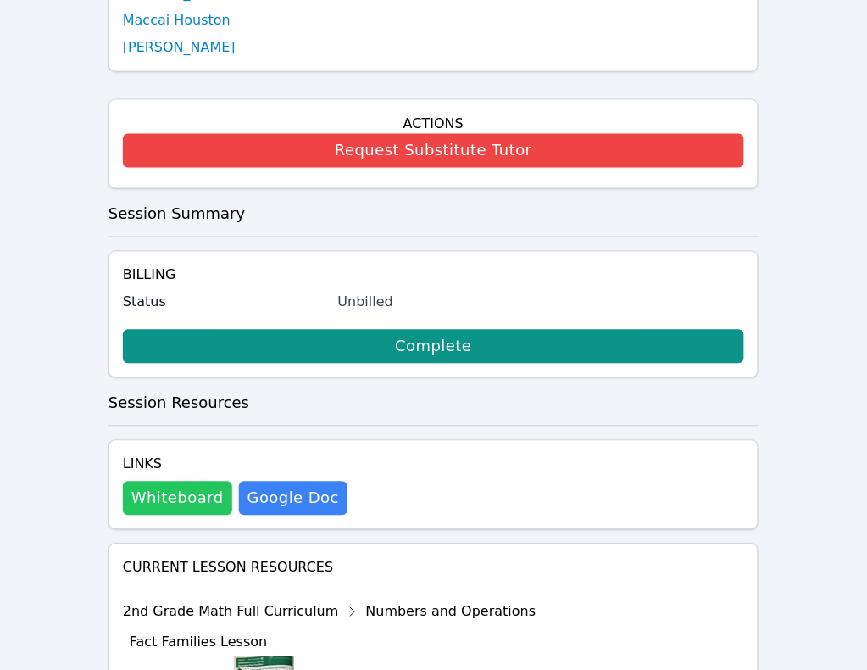
click at [170, 481] on button "Whiteboard" at bounding box center [177, 498] width 109 height 34
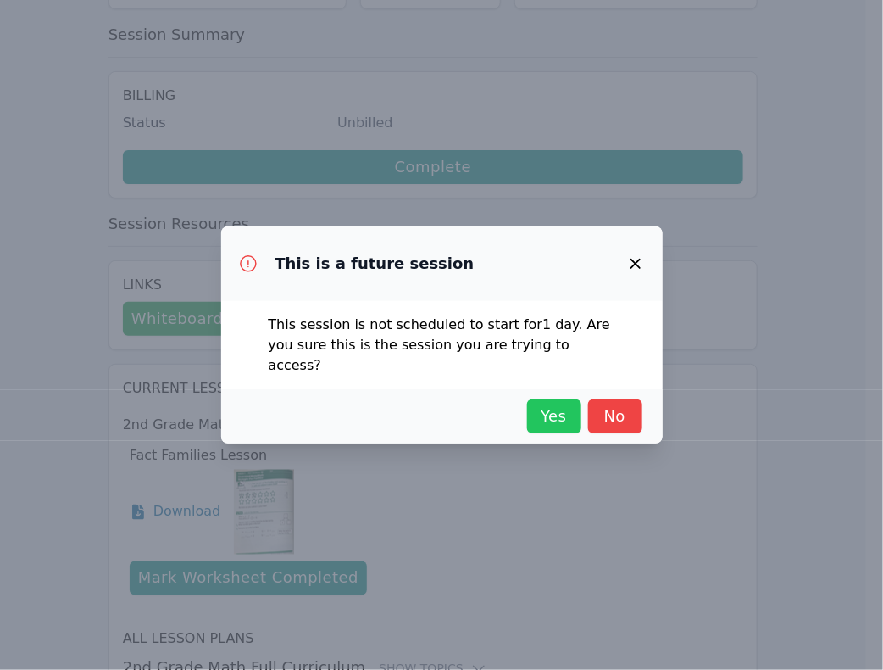
click at [545, 409] on span "Yes" at bounding box center [554, 416] width 37 height 24
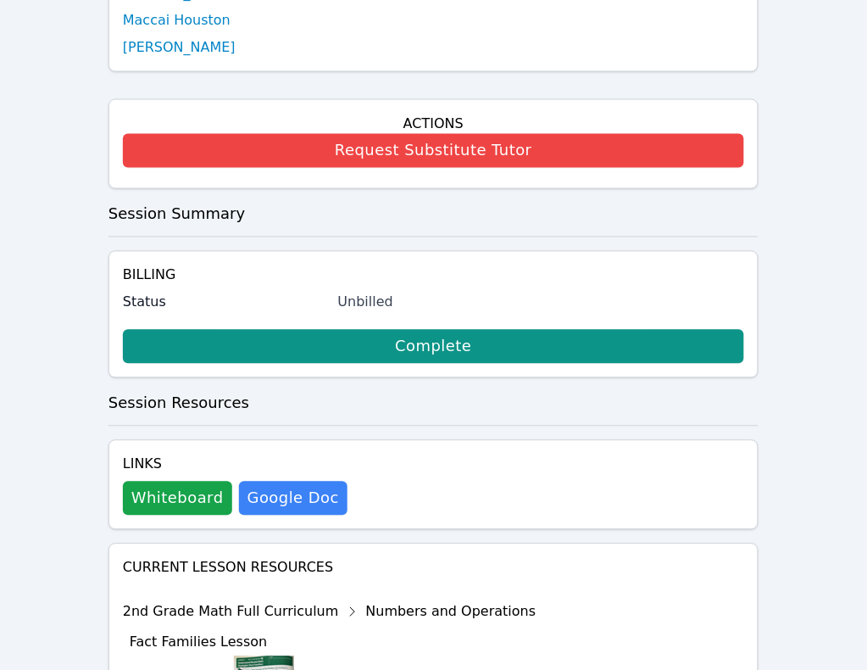
scroll to position [453, 0]
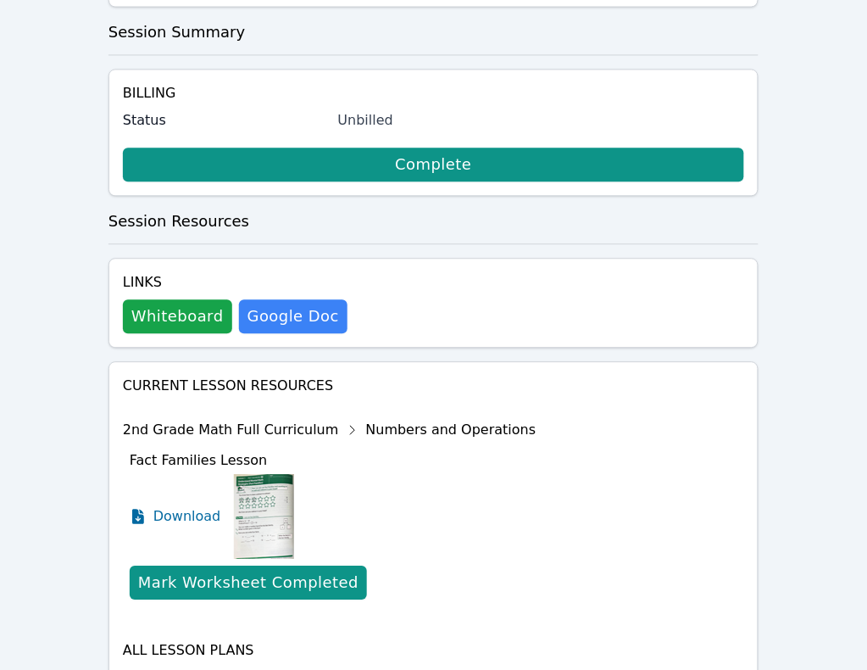
scroll to position [625, 0]
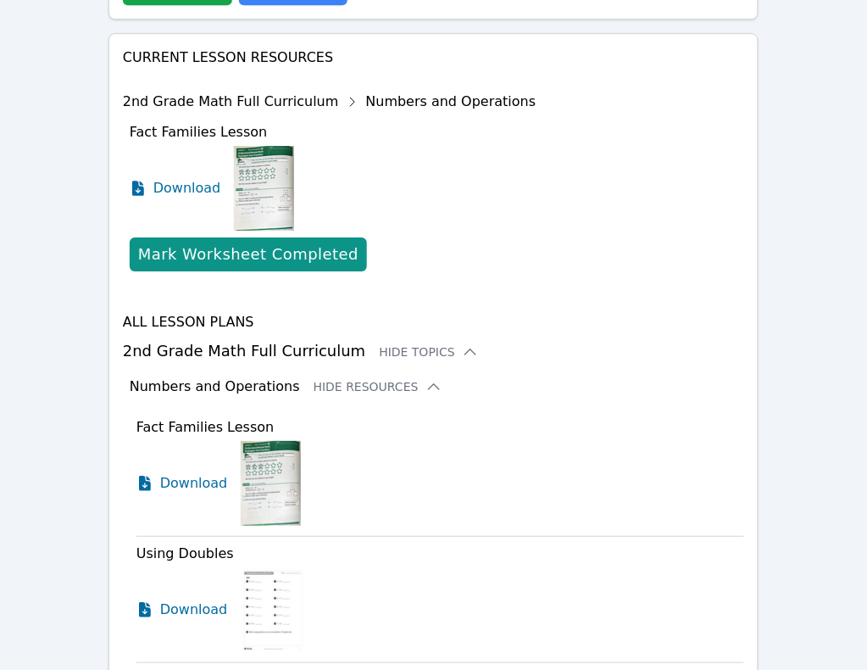
scroll to position [1049, 0]
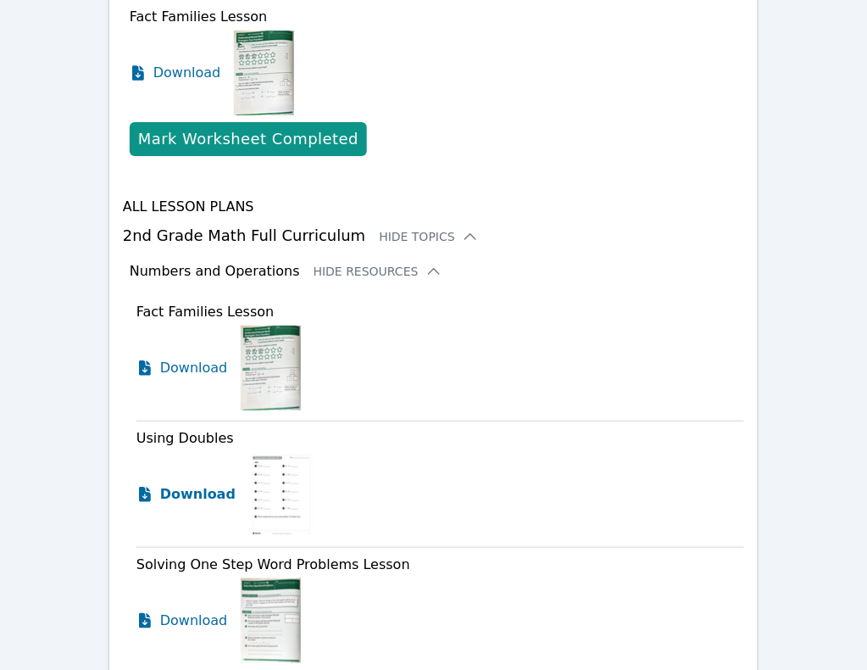
click at [170, 484] on span "Download" at bounding box center [197, 494] width 75 height 20
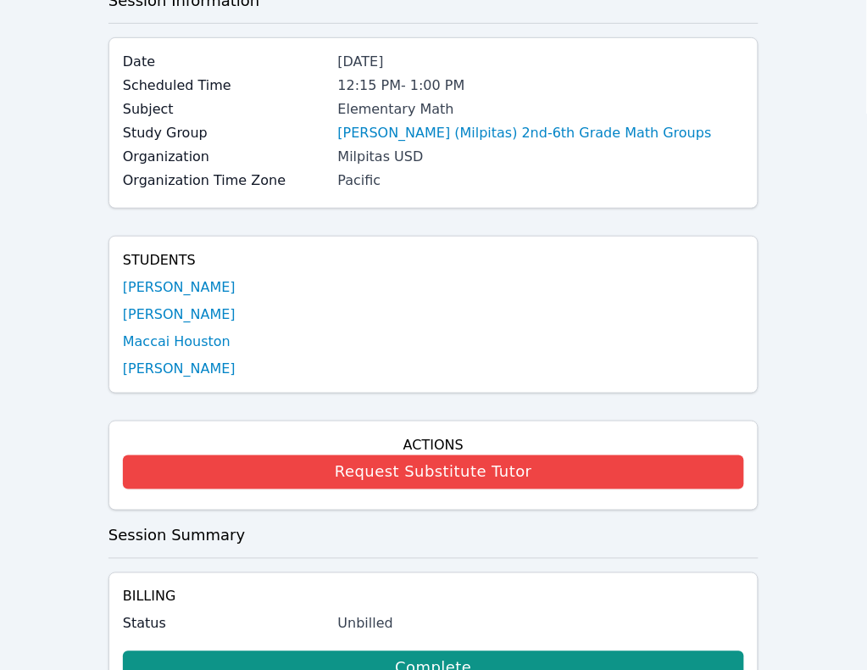
scroll to position [0, 0]
